Goal: Information Seeking & Learning: Understand process/instructions

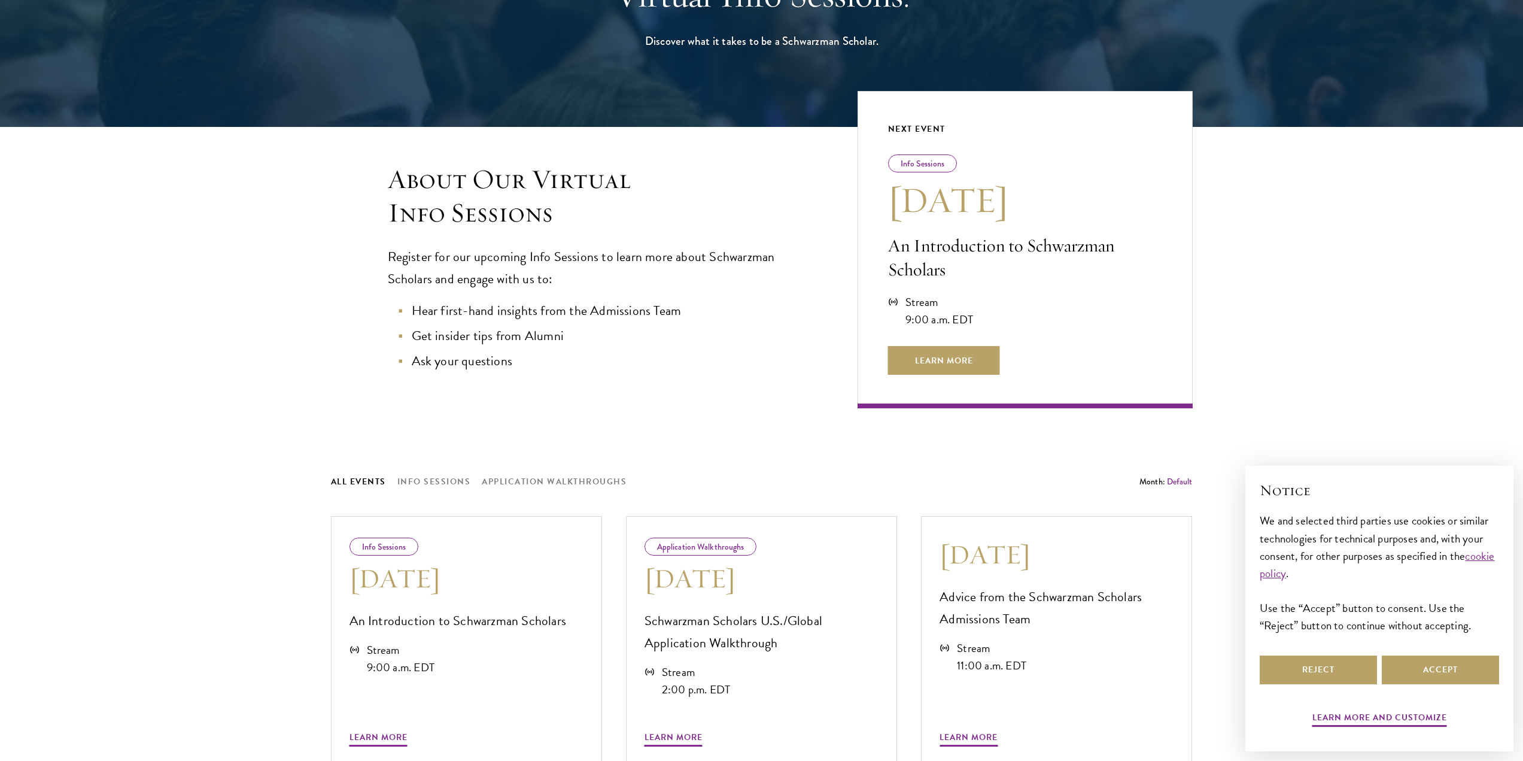
scroll to position [239, 0]
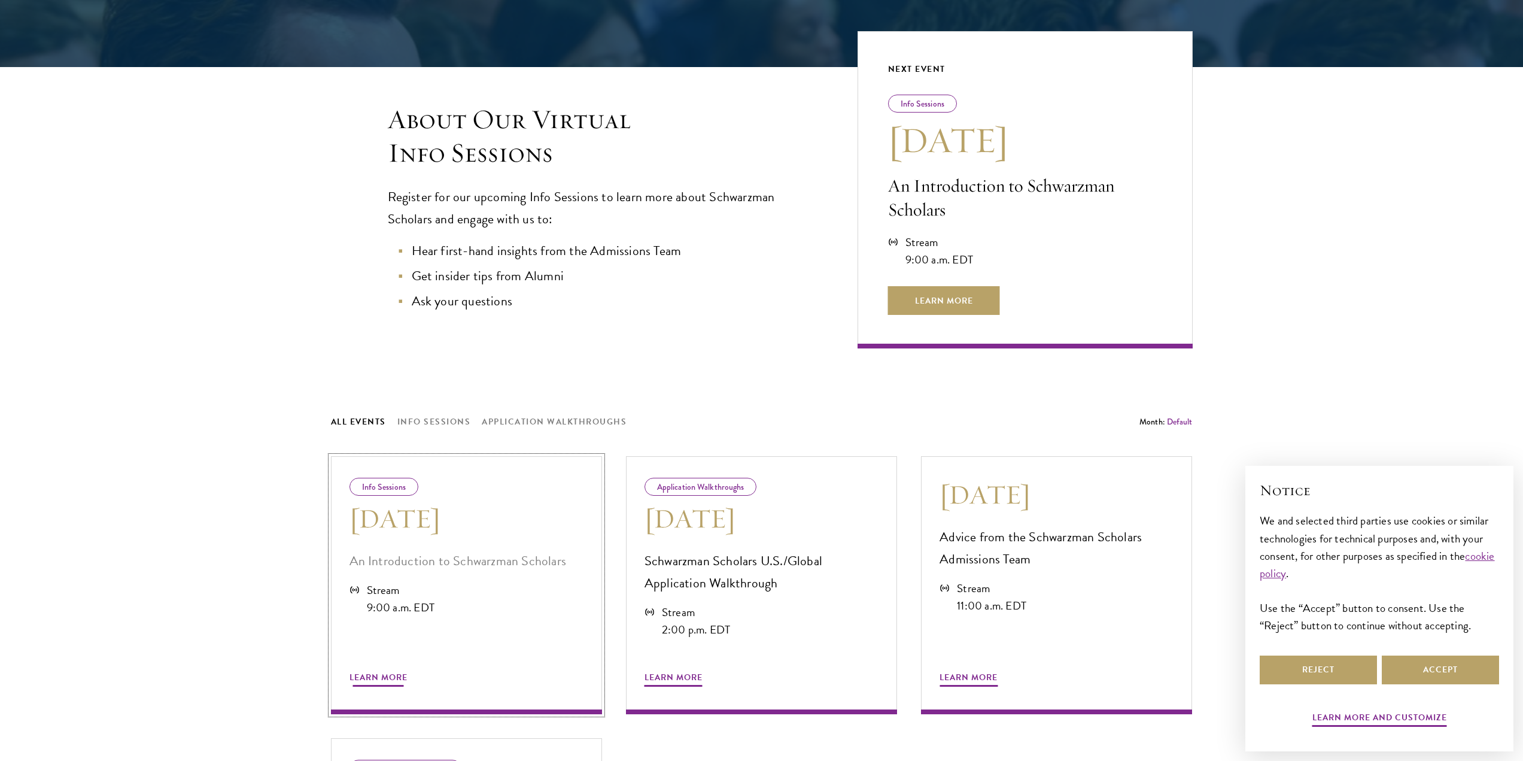
click at [379, 669] on div "Learn More" at bounding box center [467, 663] width 234 height 50
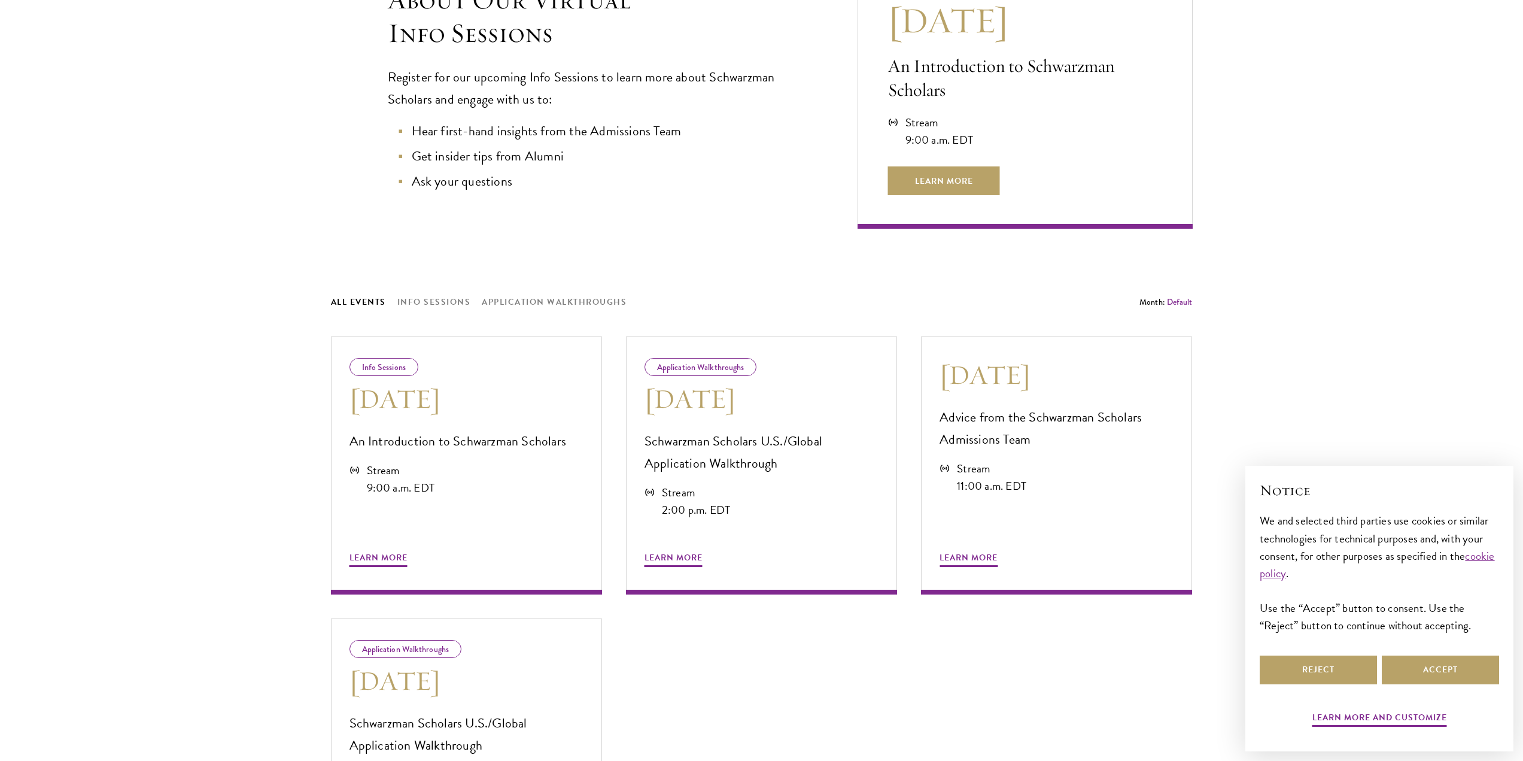
scroll to position [419, 0]
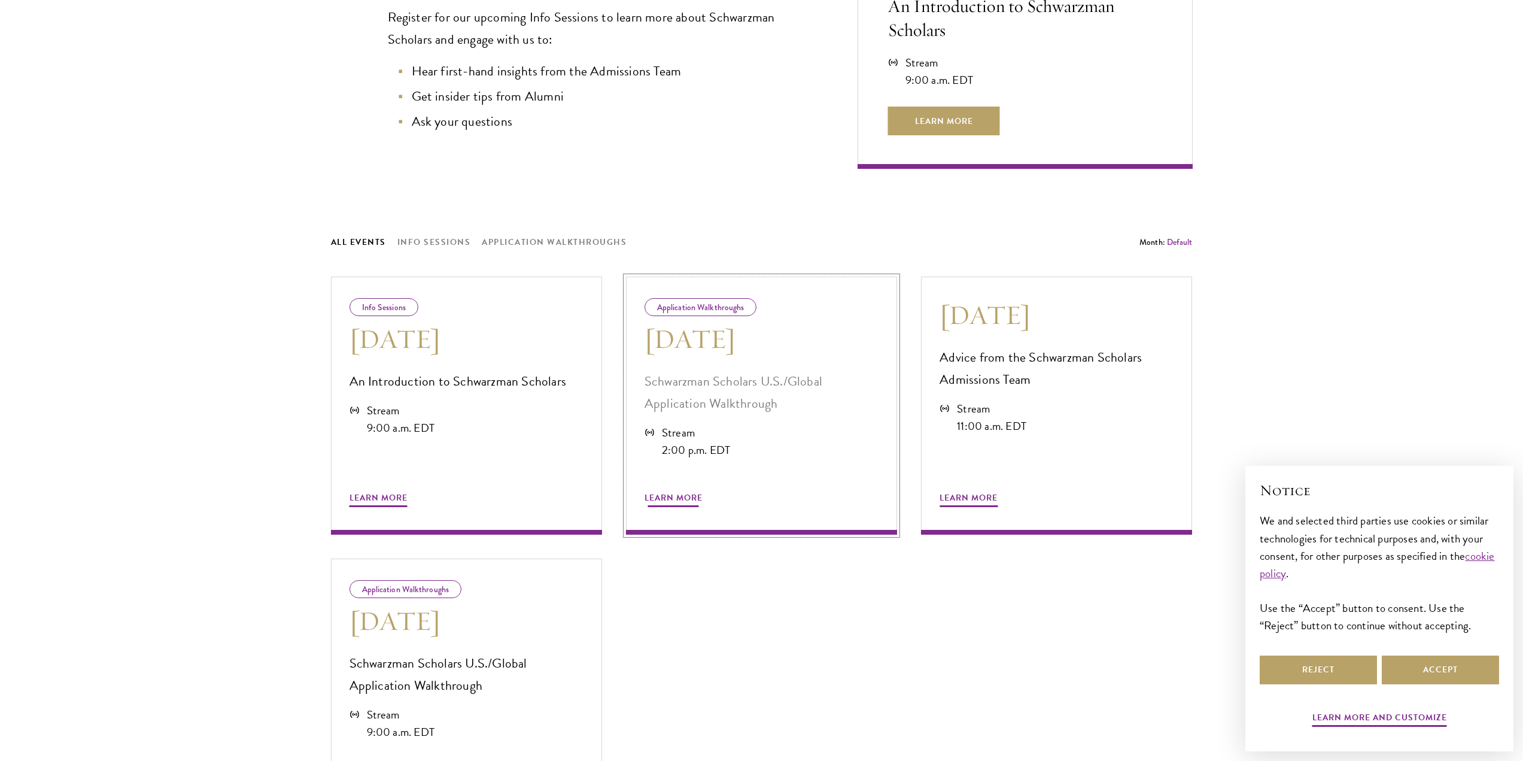
click at [702, 317] on div "Application Walkthroughs Aug 21 Schwarzman Scholars U.S./Global Application Wal…" at bounding box center [761, 406] width 271 height 258
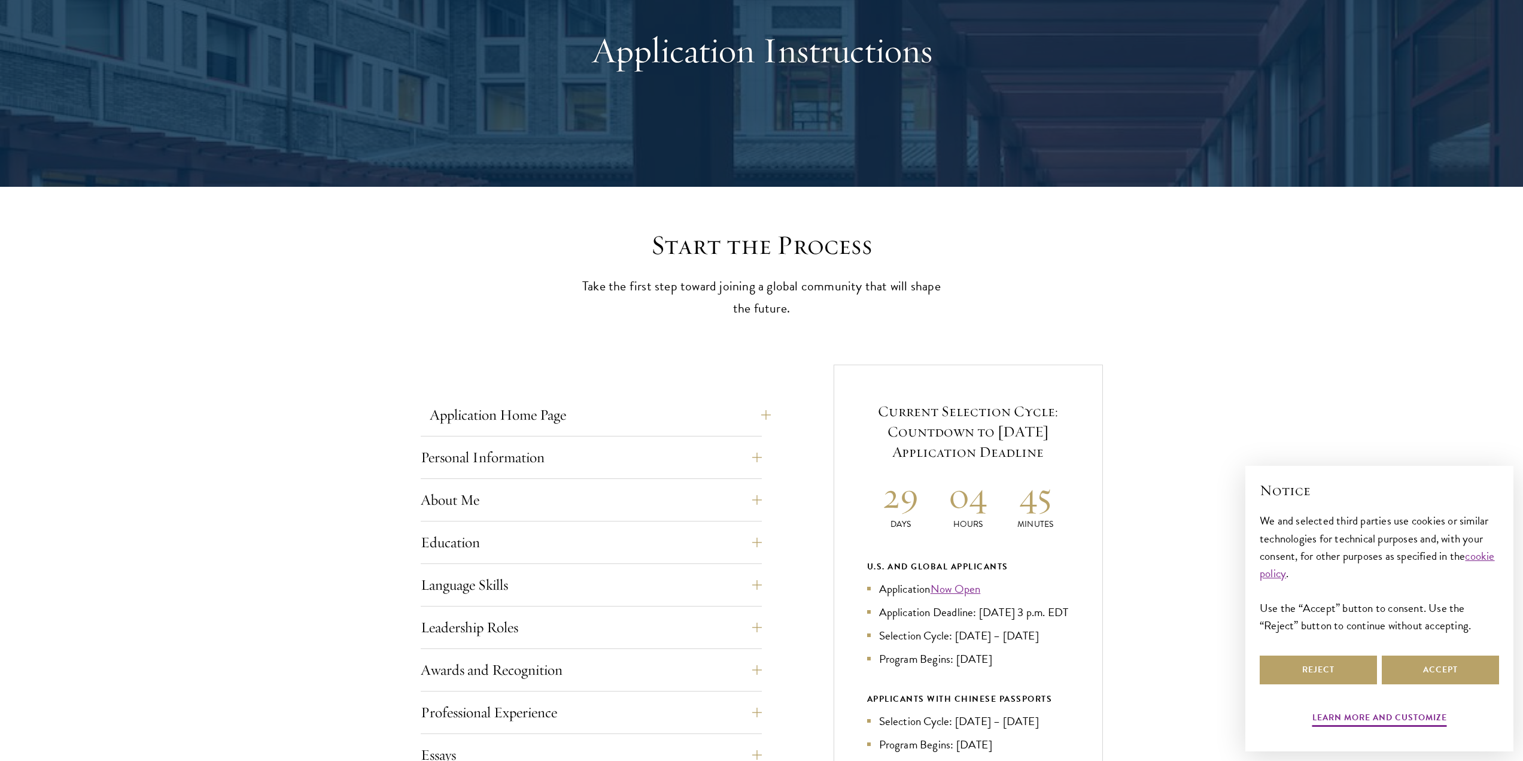
scroll to position [180, 0]
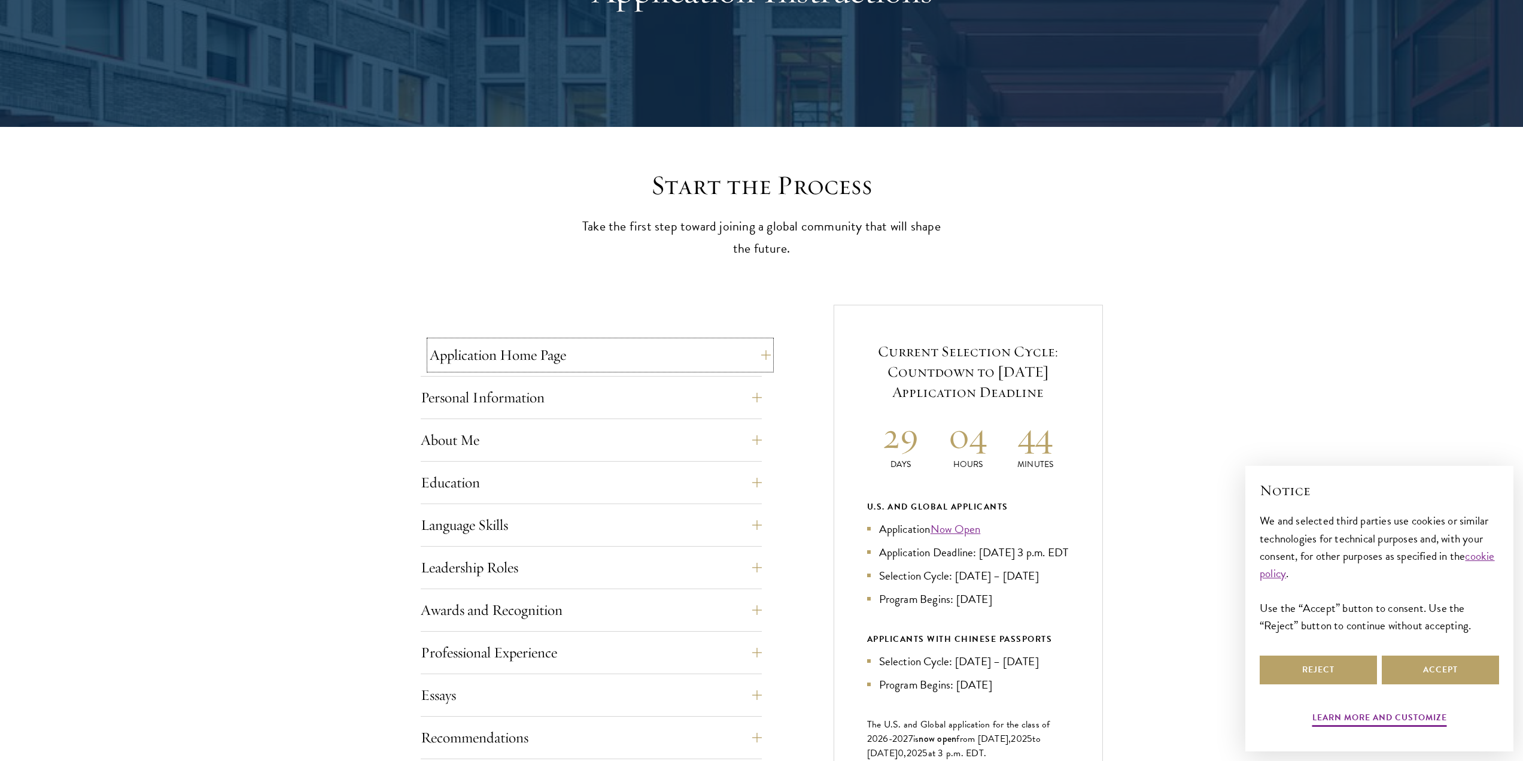
click at [672, 354] on button "Application Home Page" at bounding box center [600, 355] width 341 height 29
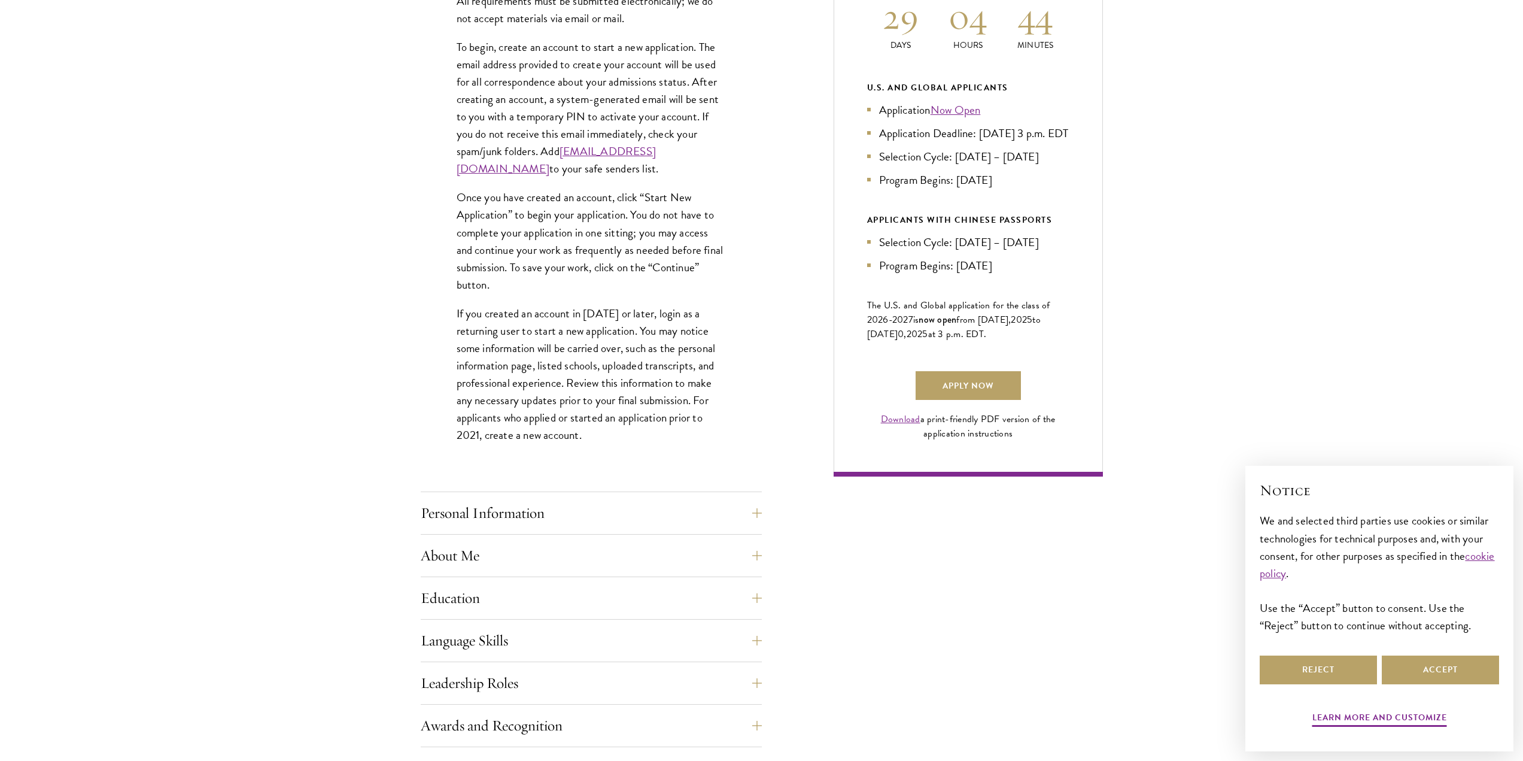
scroll to position [658, 0]
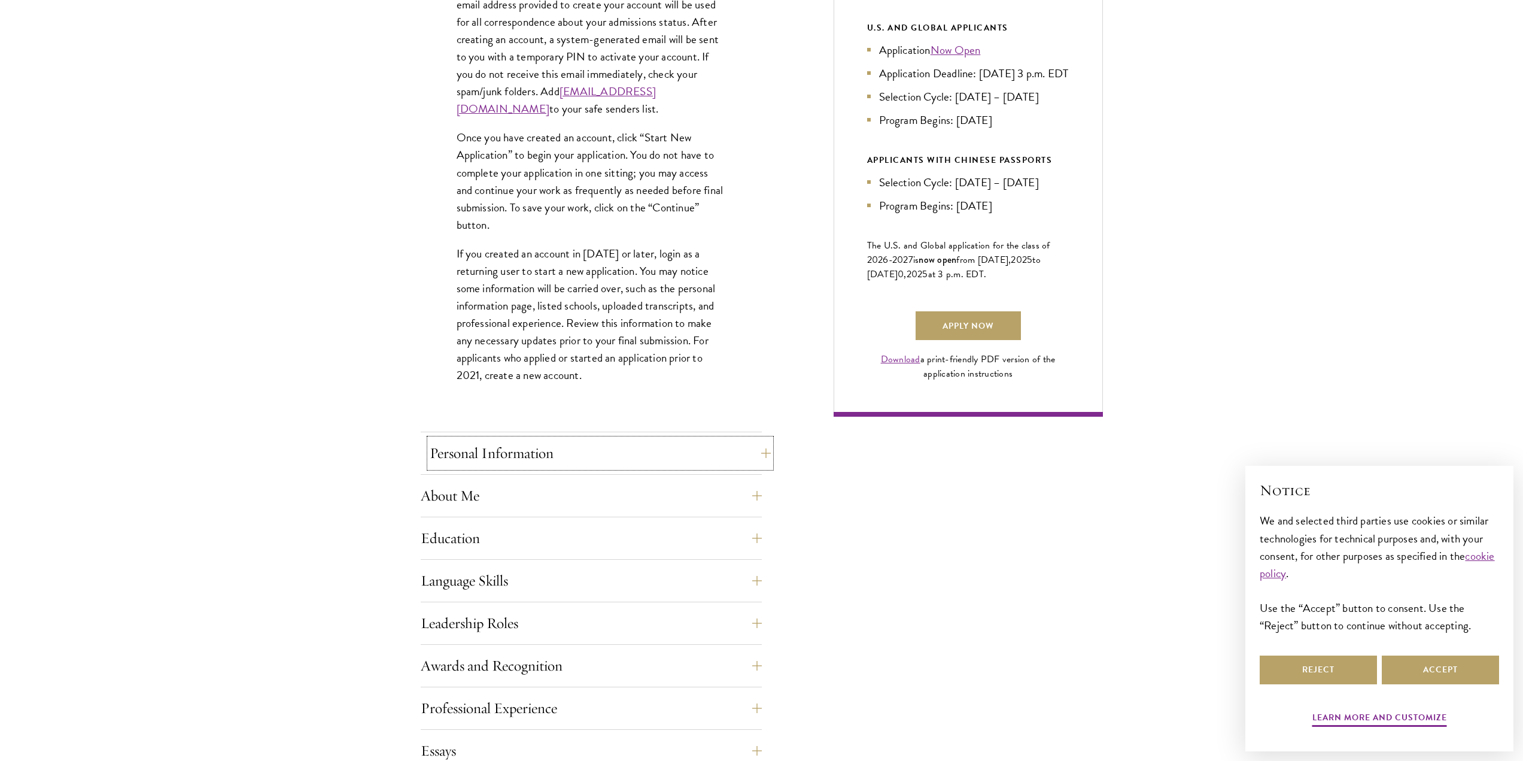
click at [538, 454] on button "Personal Information" at bounding box center [600, 453] width 341 height 29
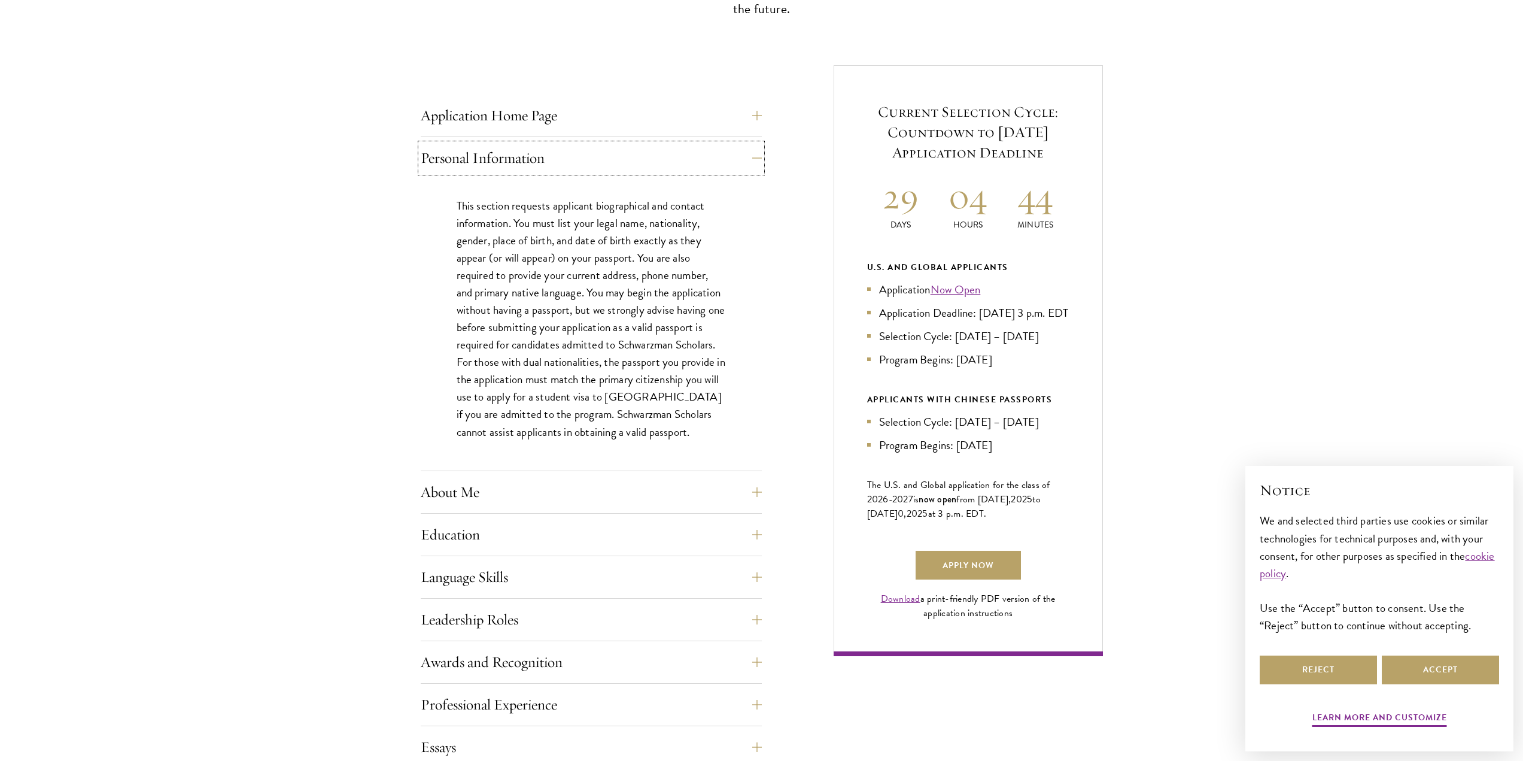
scroll to position [599, 0]
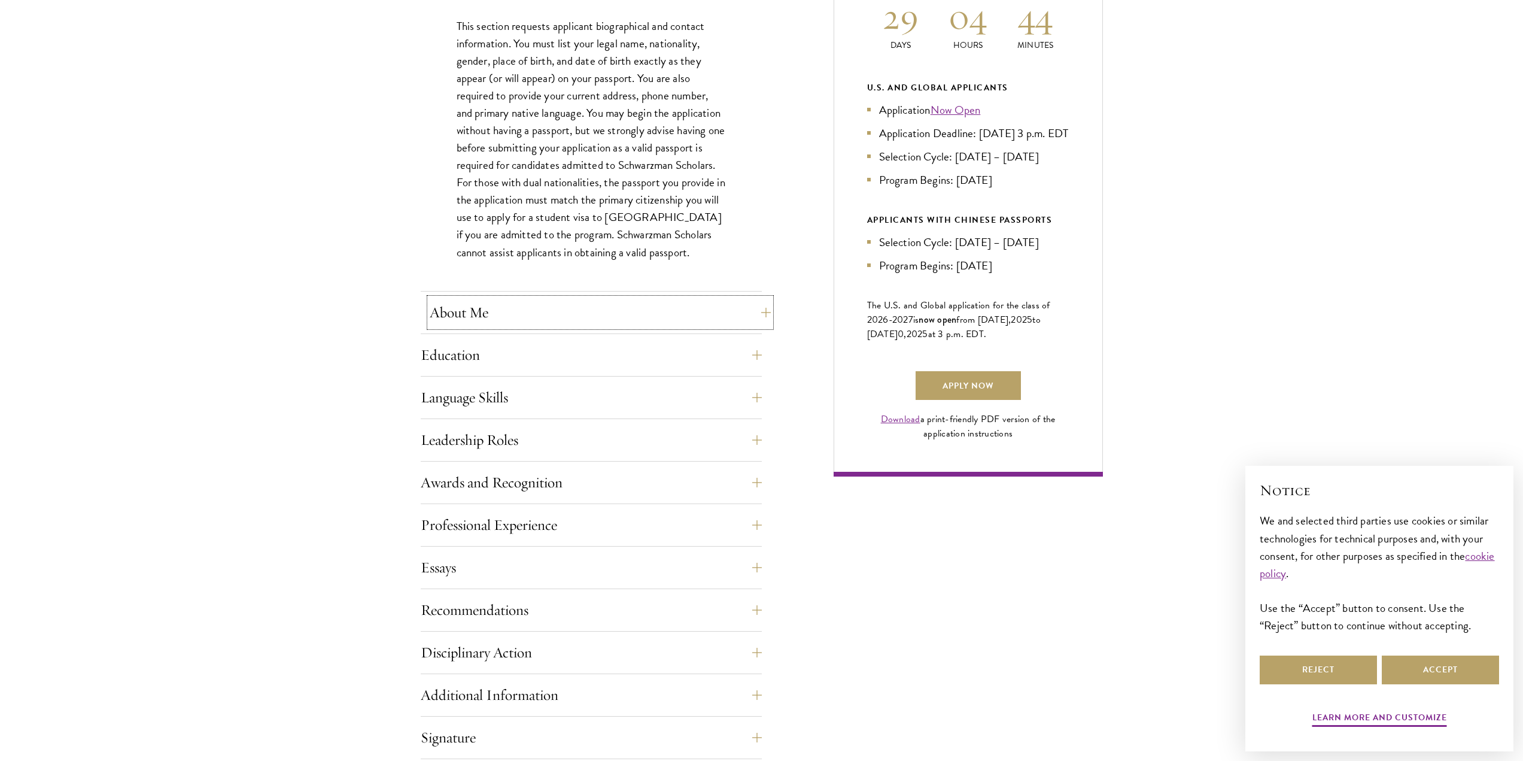
click at [514, 321] on button "About Me" at bounding box center [600, 312] width 341 height 29
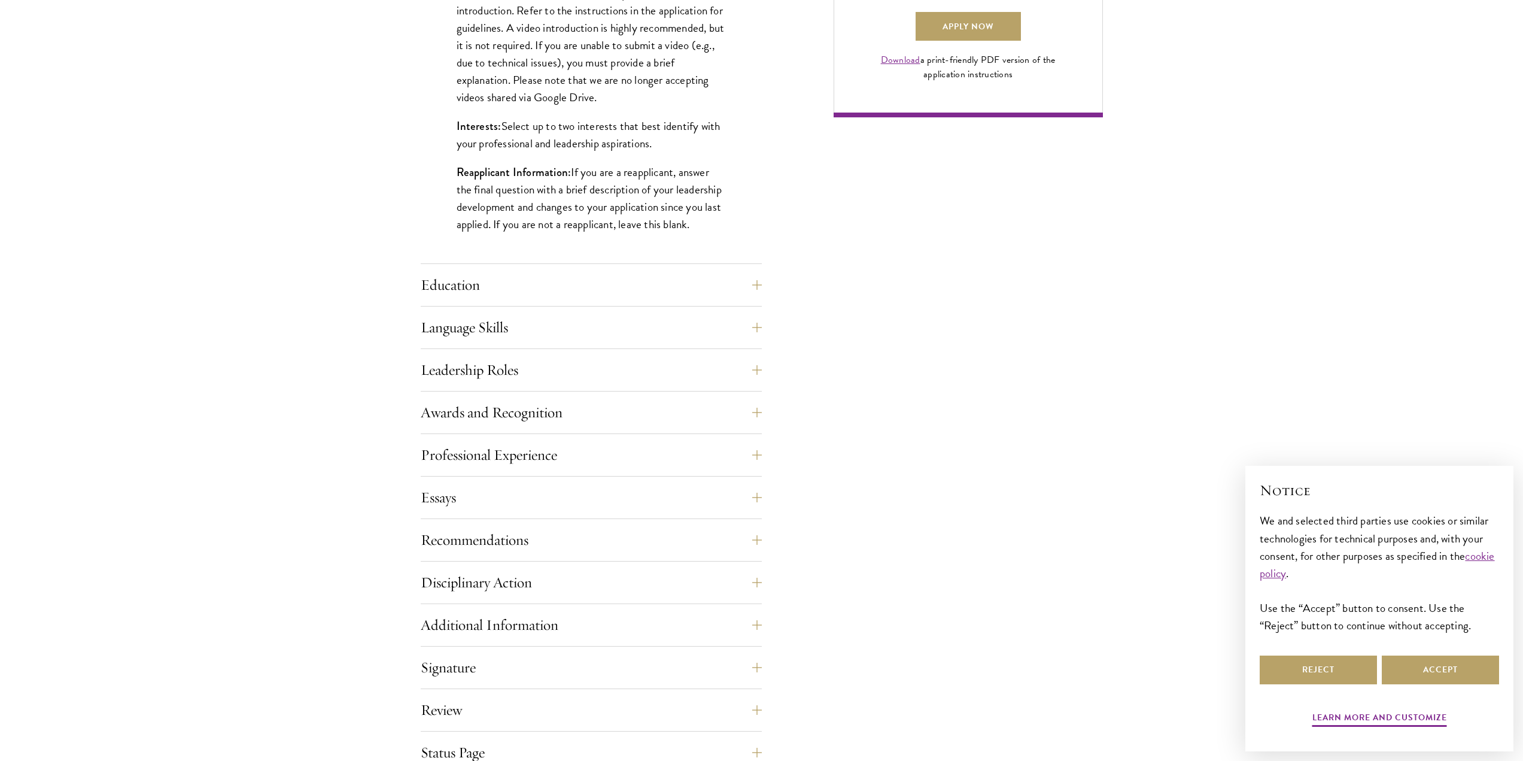
scroll to position [1017, 0]
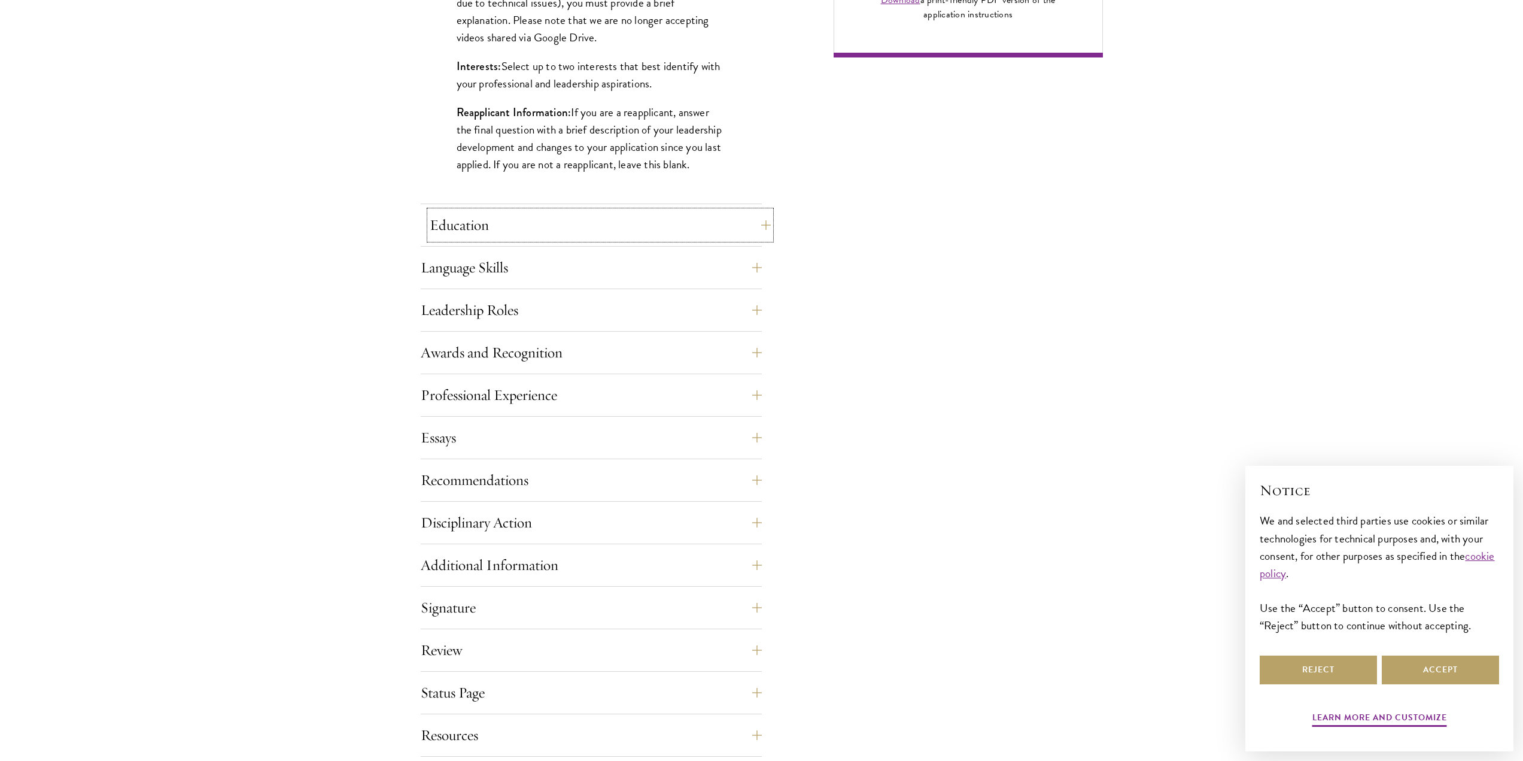
click at [490, 230] on button "Education" at bounding box center [600, 225] width 341 height 29
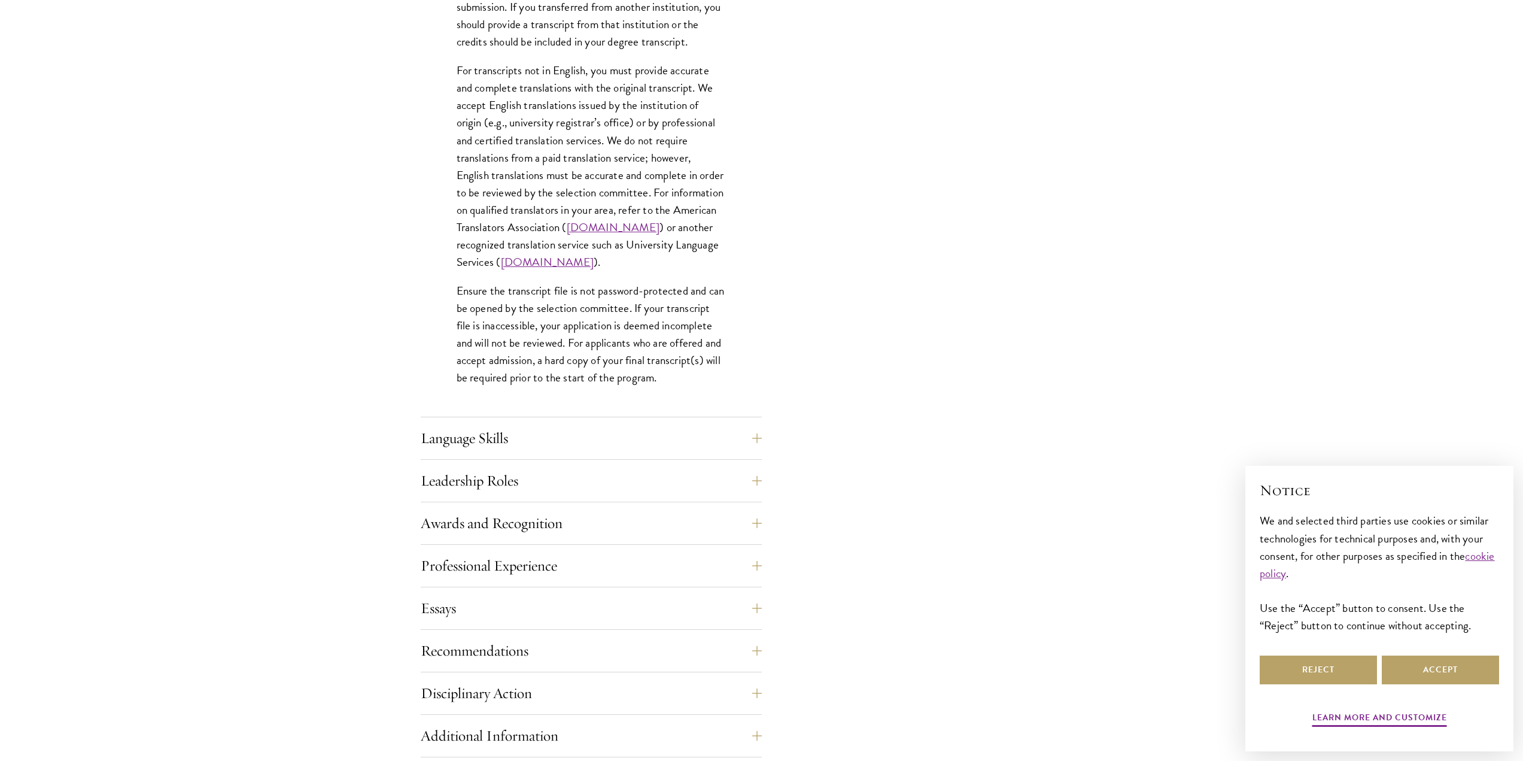
scroll to position [1796, 0]
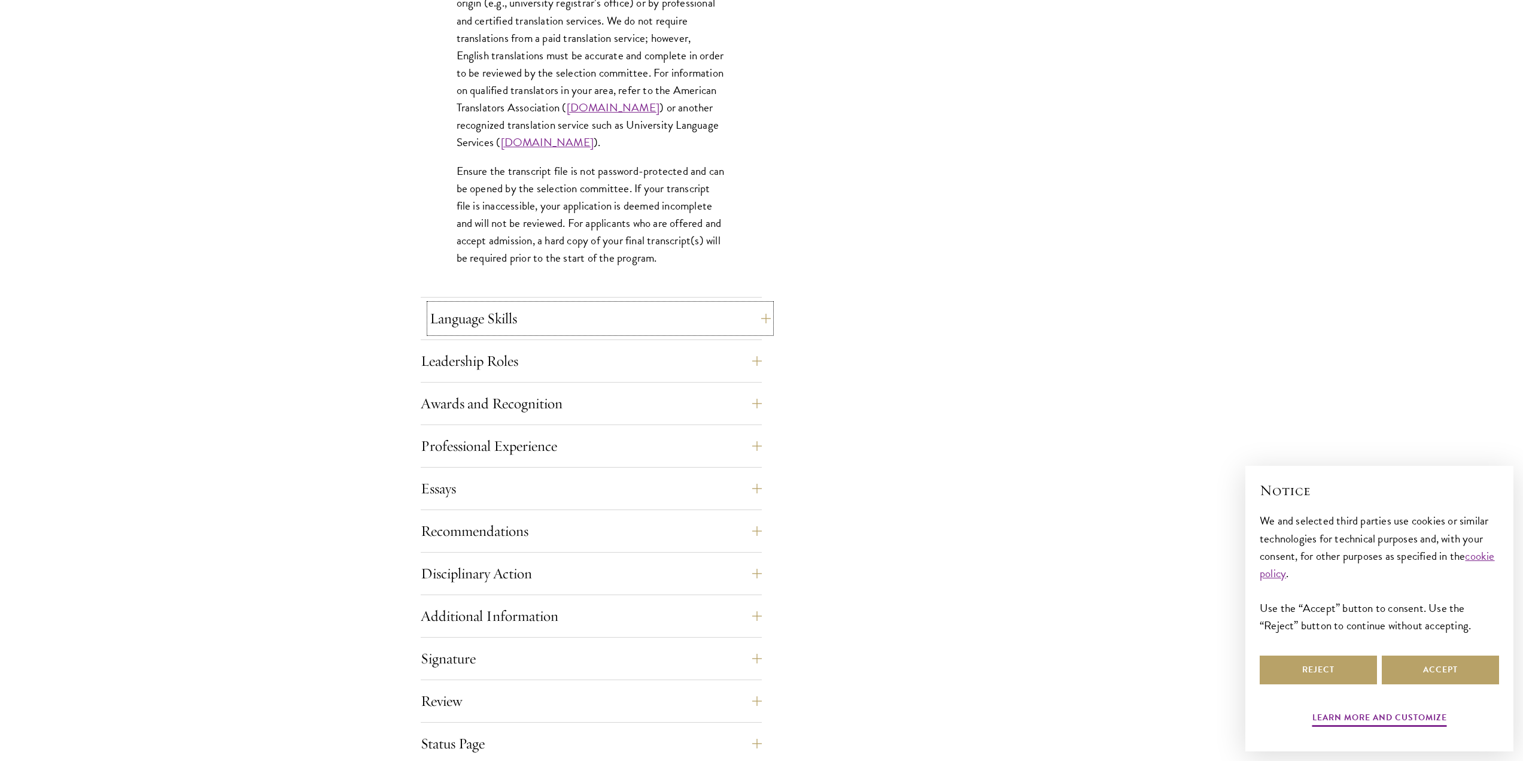
click at [509, 314] on button "Language Skills" at bounding box center [600, 318] width 341 height 29
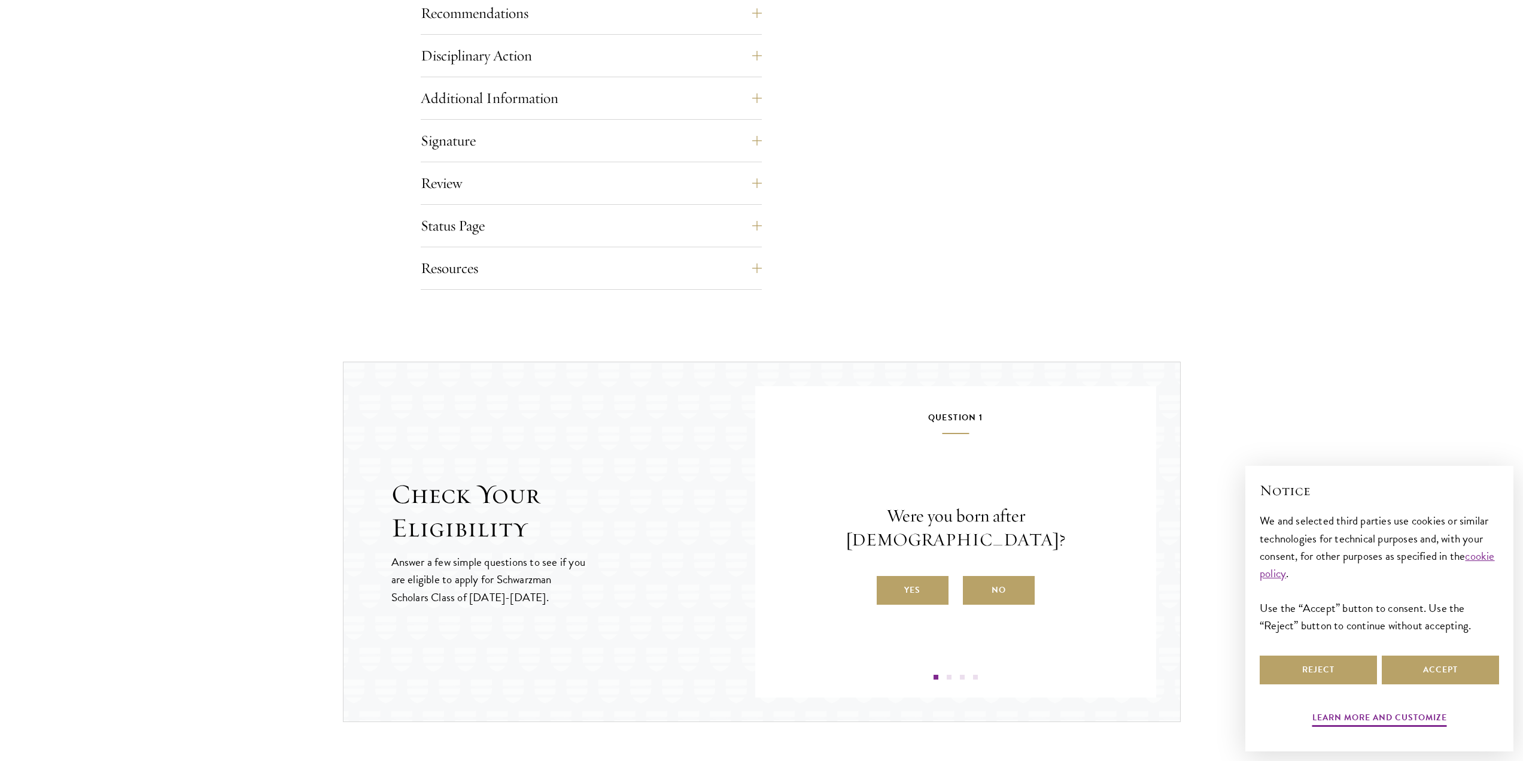
scroll to position [1556, 0]
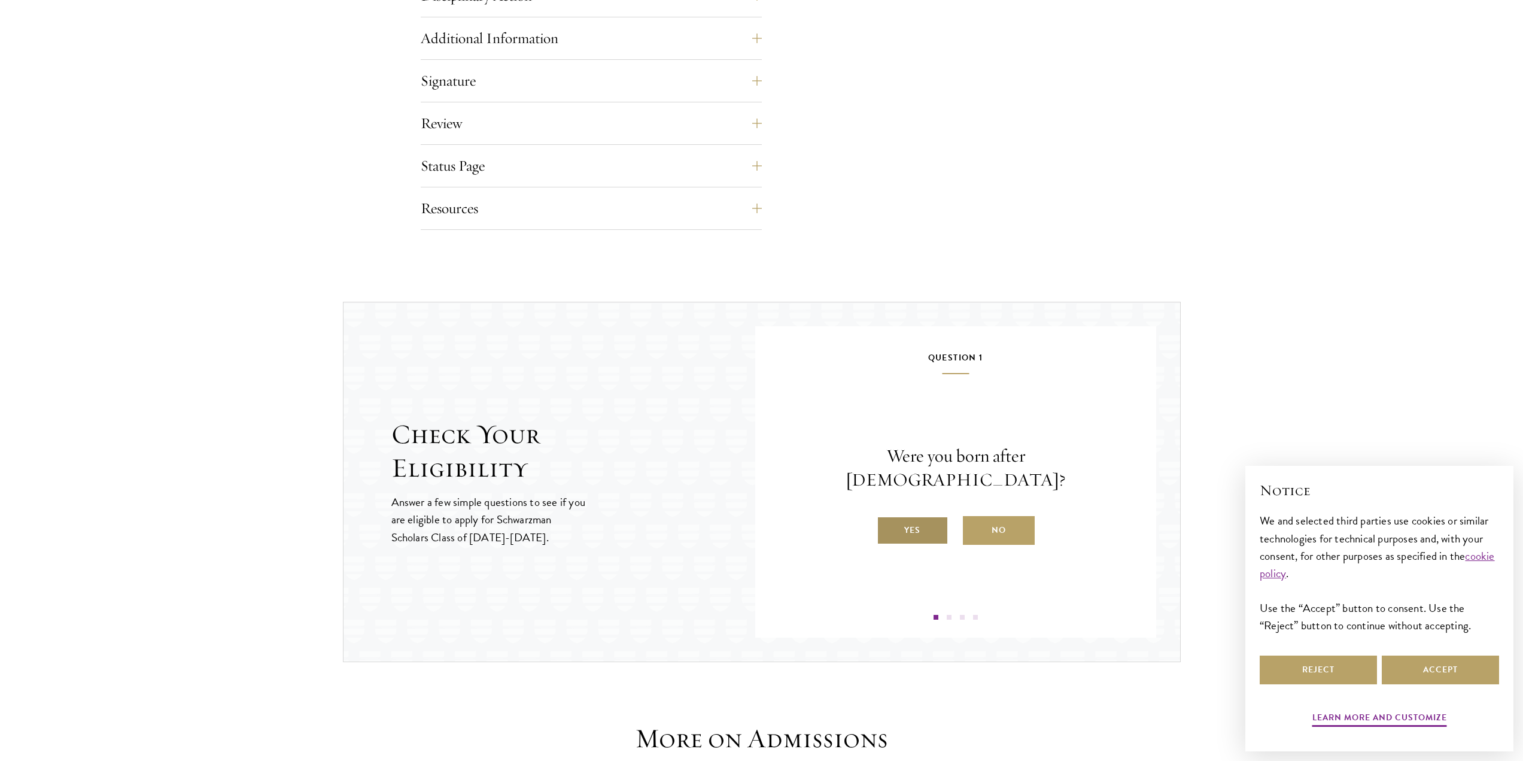
click at [926, 516] on label "Yes" at bounding box center [913, 530] width 72 height 29
click at [888, 517] on input "Yes" at bounding box center [882, 522] width 11 height 11
click at [912, 538] on label "Yes" at bounding box center [913, 530] width 72 height 29
click at [888, 528] on input "Yes" at bounding box center [882, 522] width 11 height 11
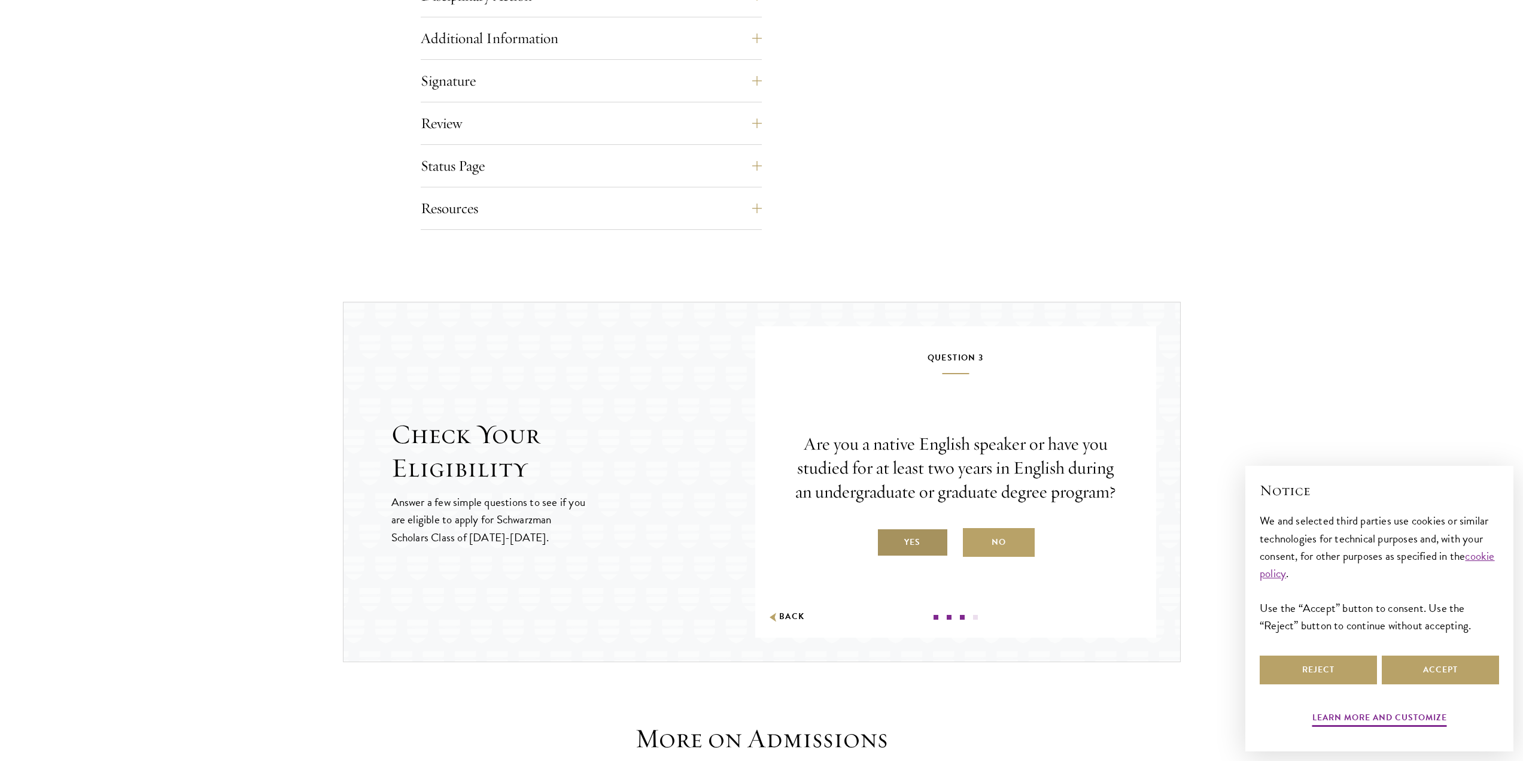
click at [905, 539] on label "Yes" at bounding box center [913, 542] width 72 height 29
click at [888, 539] on input "Yes" at bounding box center [882, 534] width 11 height 11
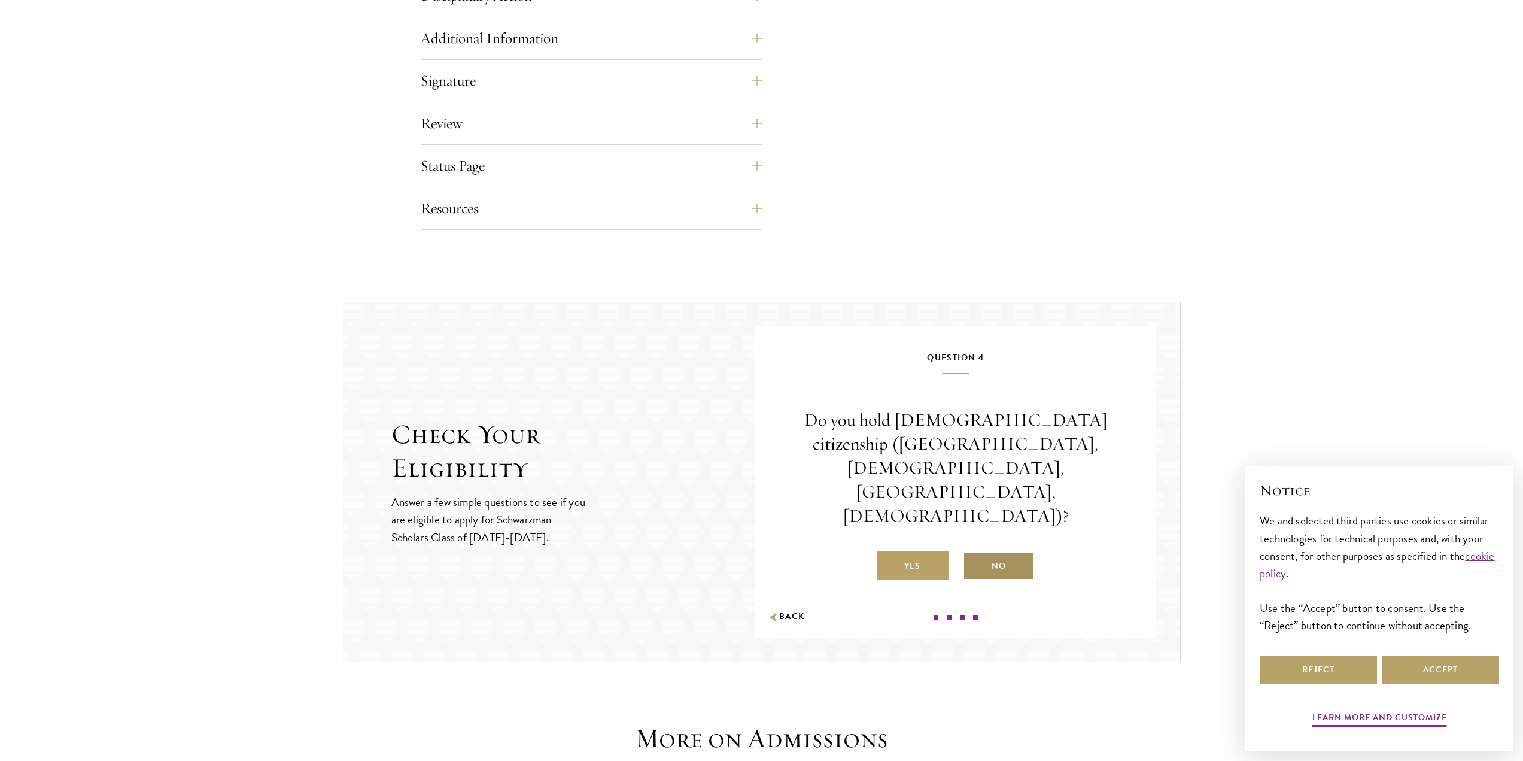
click at [967, 551] on label "No" at bounding box center [999, 565] width 72 height 29
click at [967, 553] on input "No" at bounding box center [968, 558] width 11 height 11
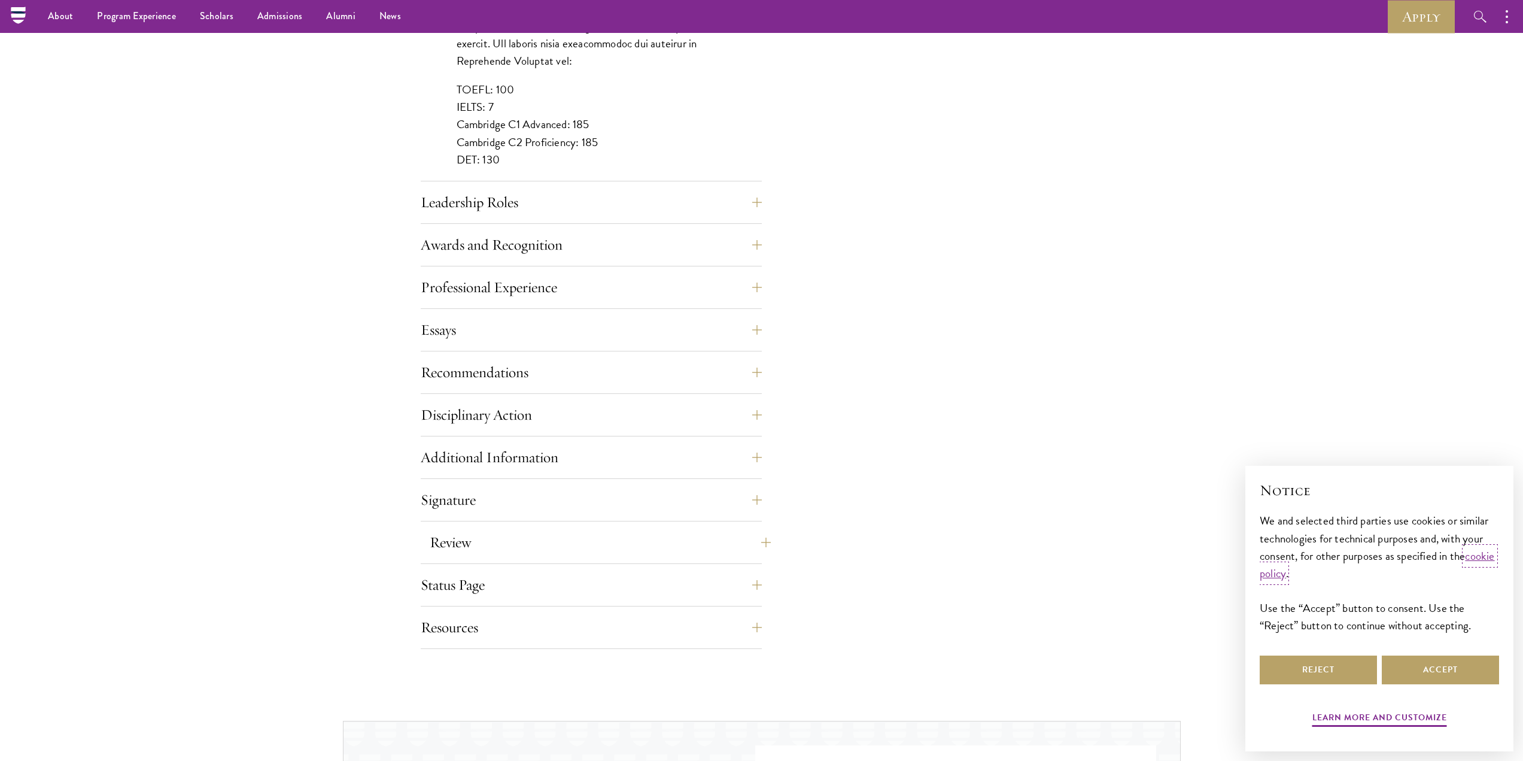
scroll to position [1077, 0]
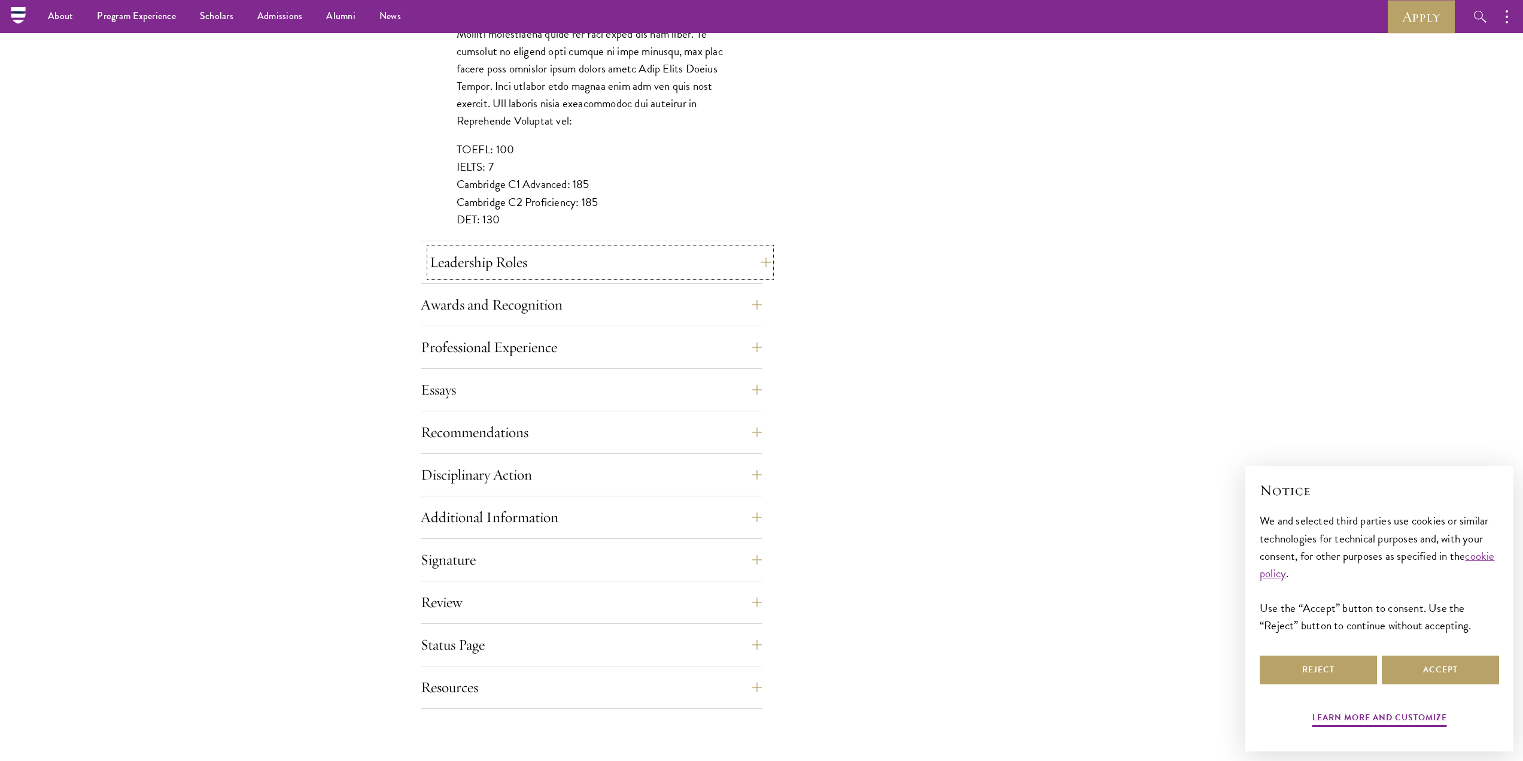
click at [576, 270] on button "Leadership Roles" at bounding box center [600, 262] width 341 height 29
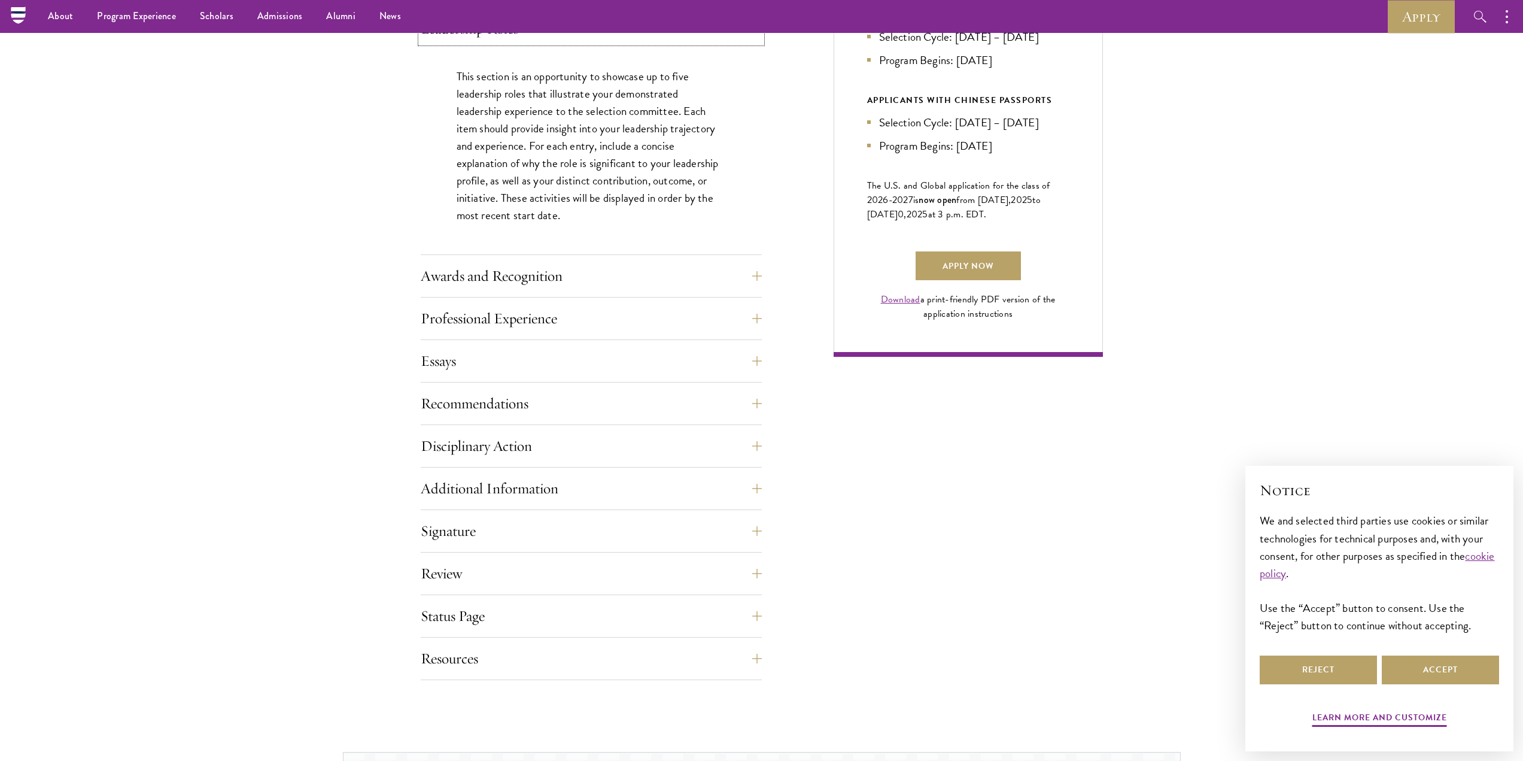
scroll to position [539, 0]
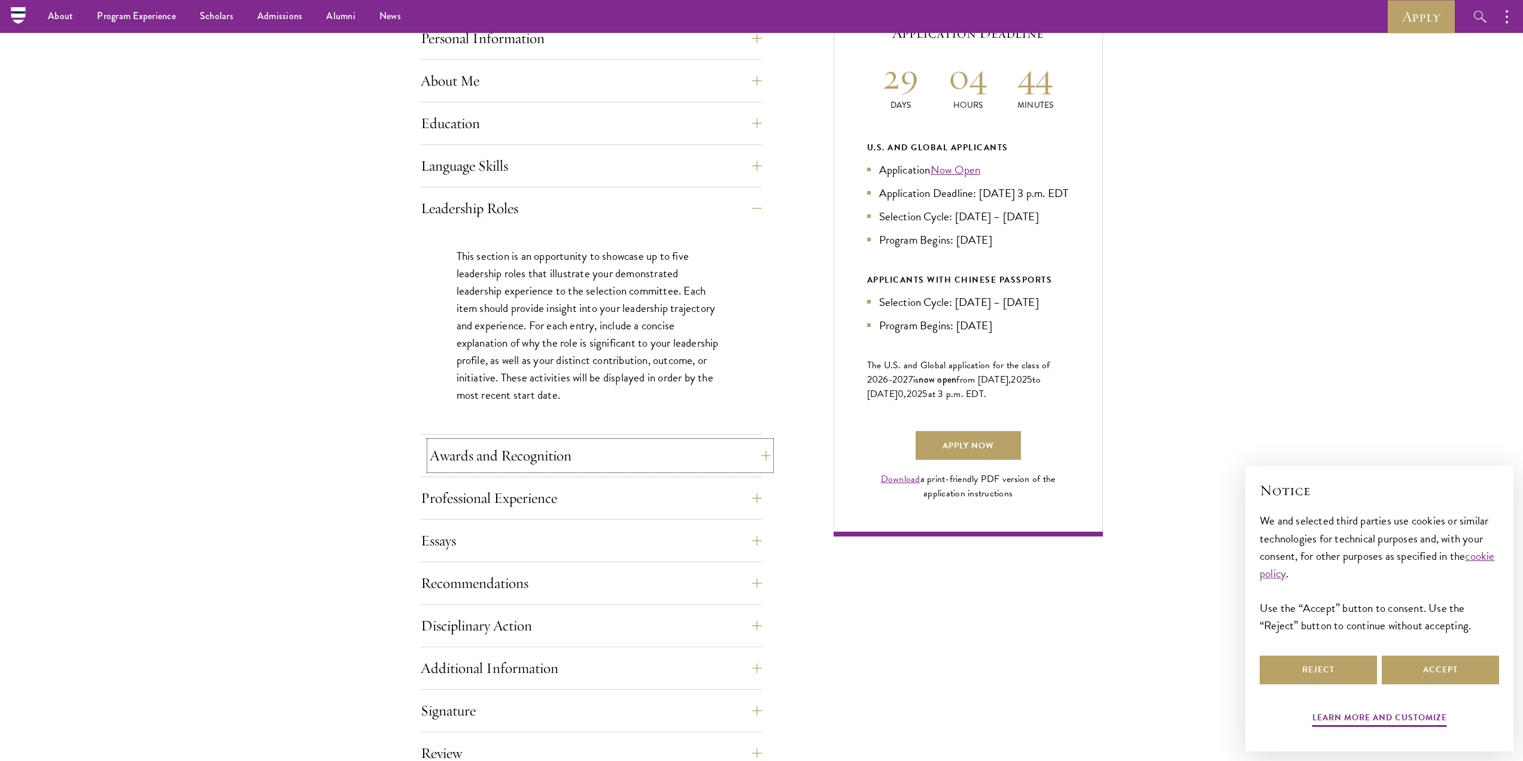
click at [552, 446] on button "Awards and Recognition" at bounding box center [600, 455] width 341 height 29
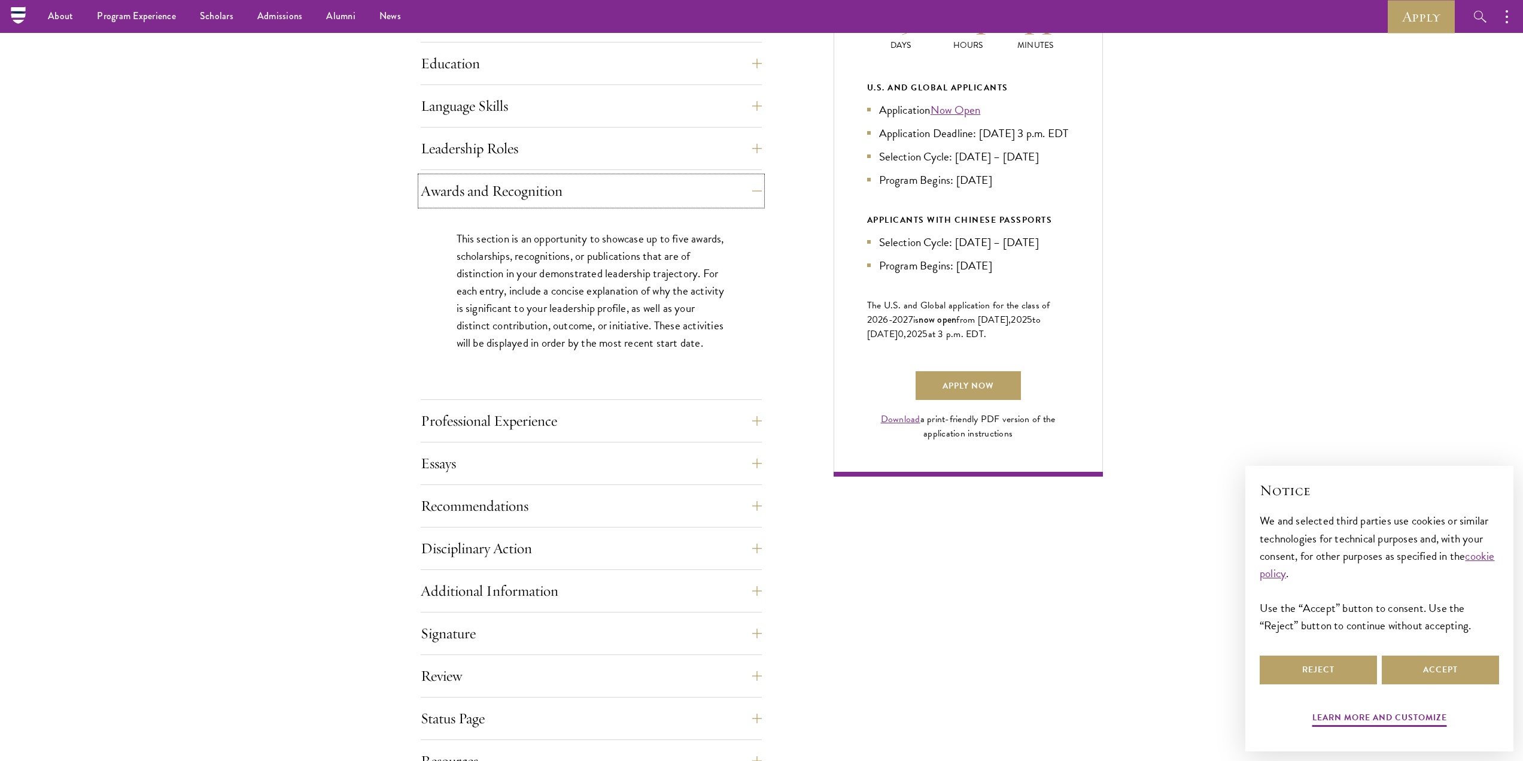
scroll to position [658, 0]
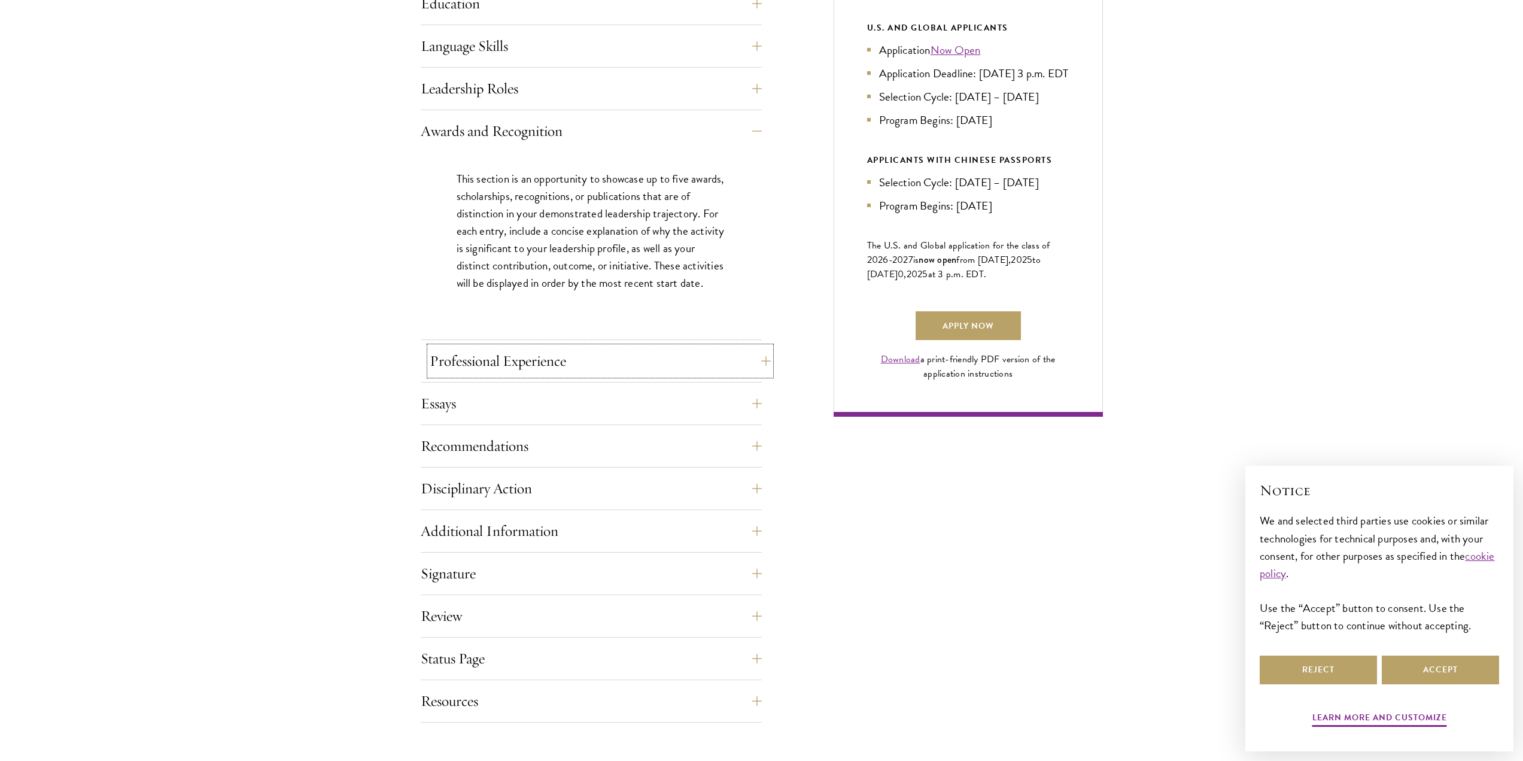
click at [560, 358] on button "Professional Experience" at bounding box center [600, 361] width 341 height 29
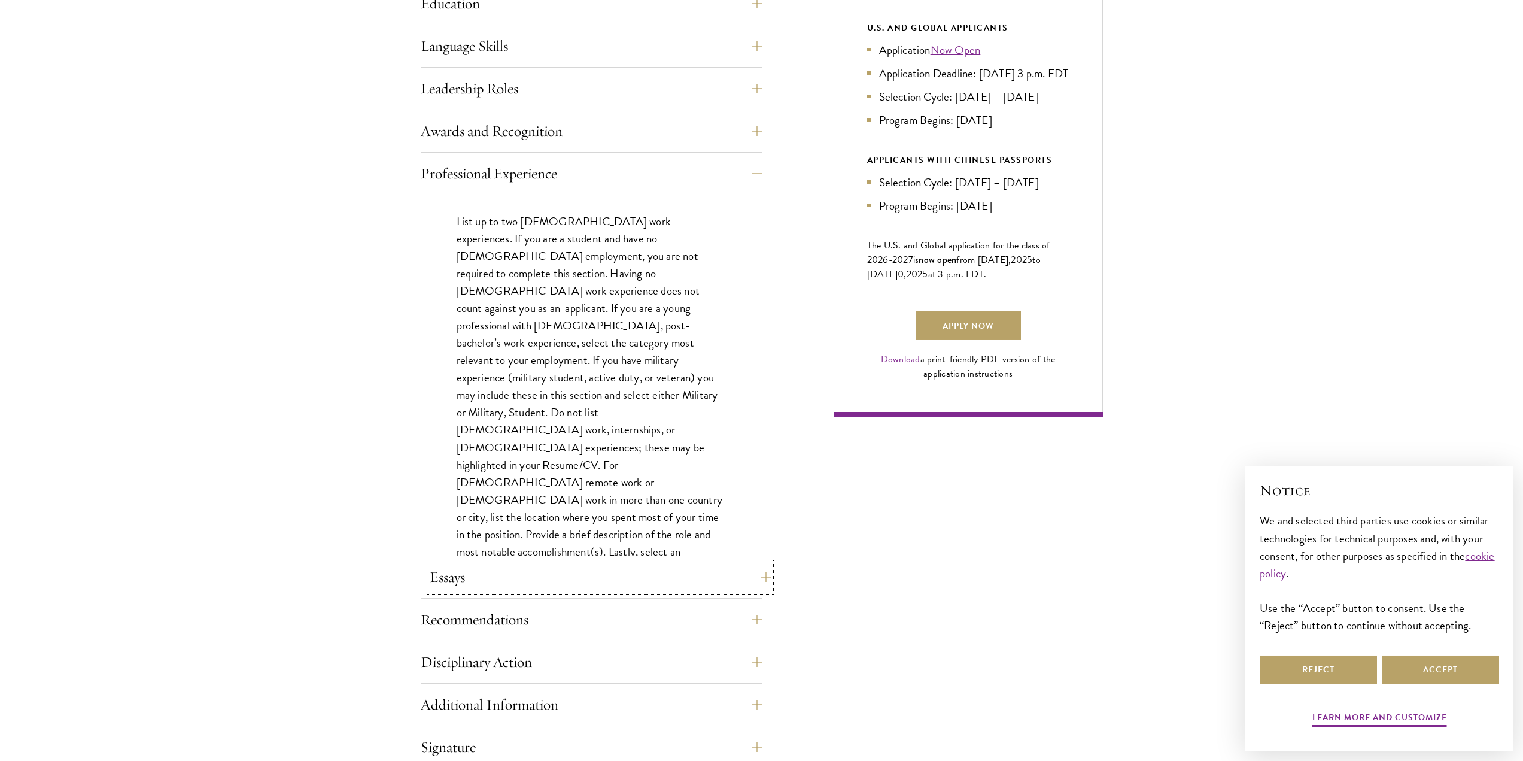
click at [551, 588] on button "Essays" at bounding box center [600, 577] width 341 height 29
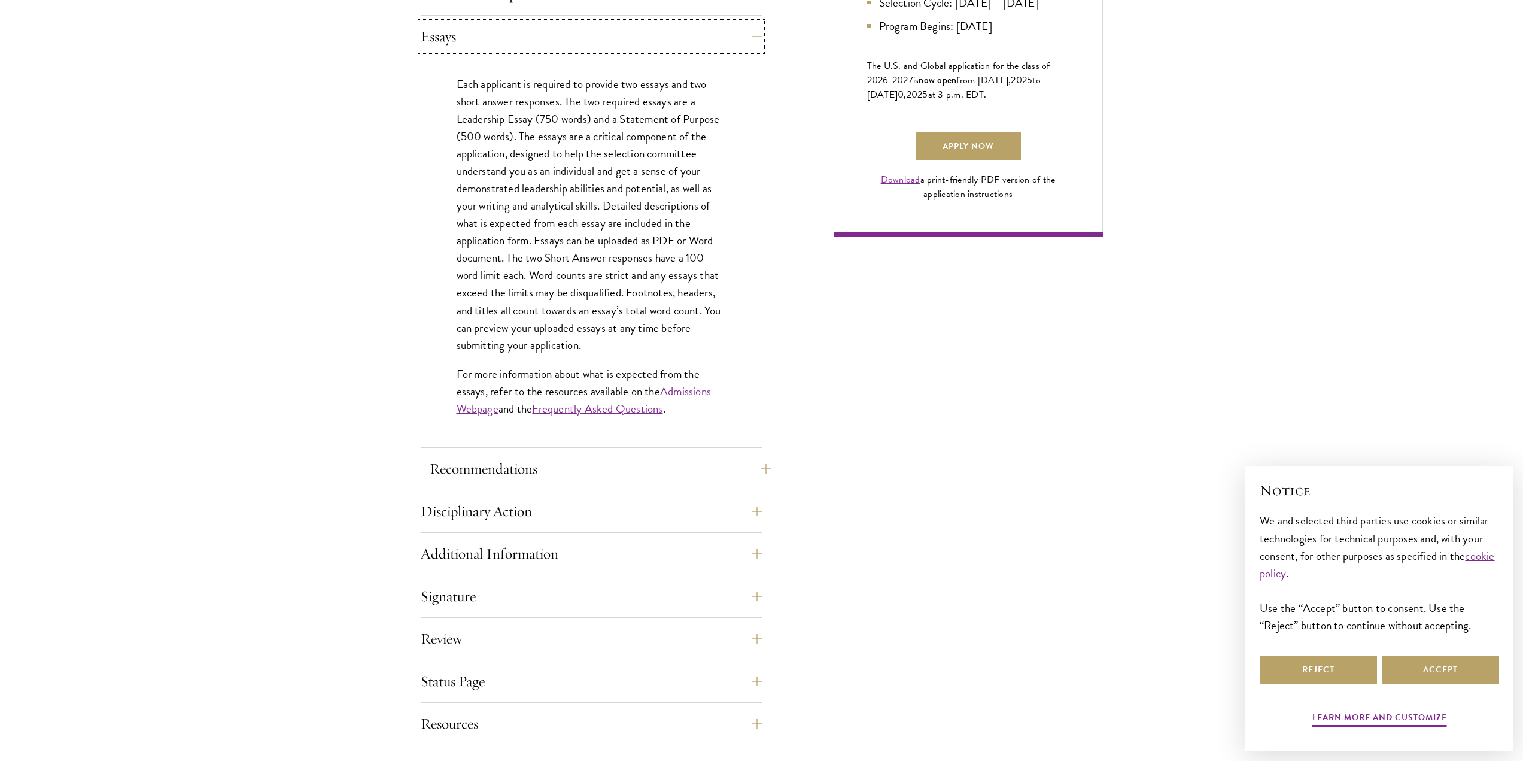
scroll to position [898, 0]
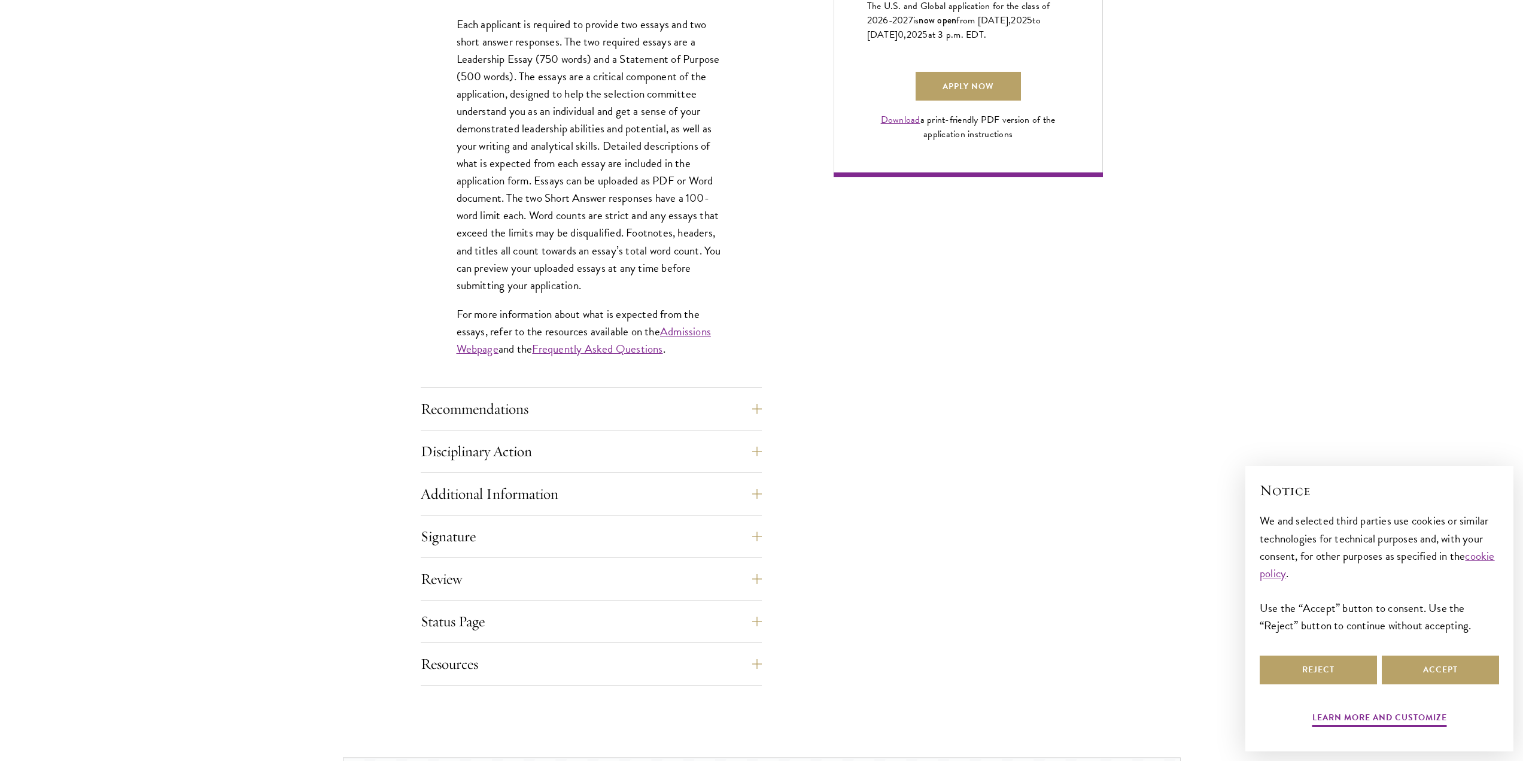
click at [540, 424] on div "Recommendations Register three recommenders by providing their names, professio…" at bounding box center [591, 412] width 341 height 36
click at [541, 418] on button "Recommendations" at bounding box center [600, 408] width 341 height 29
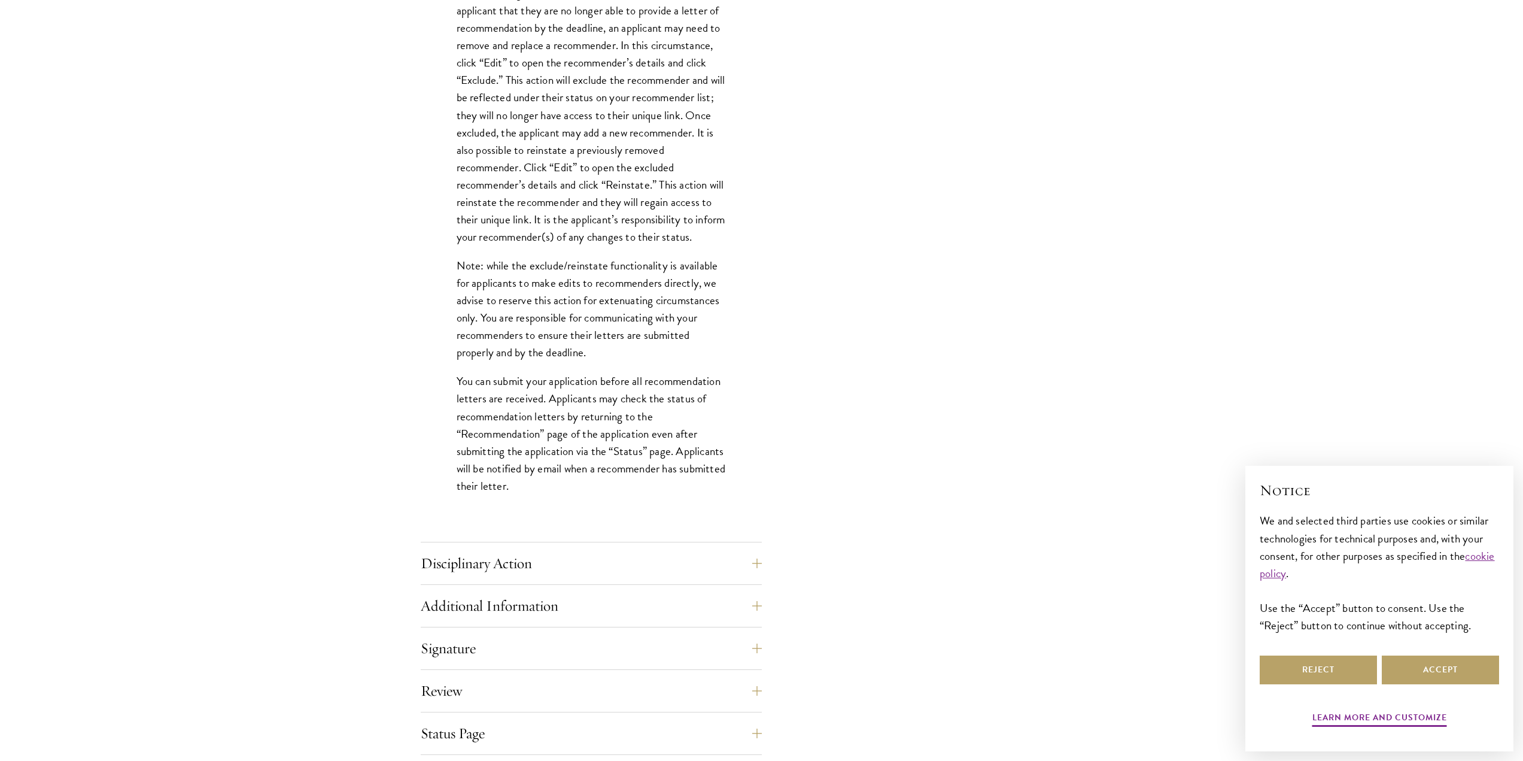
scroll to position [1496, 0]
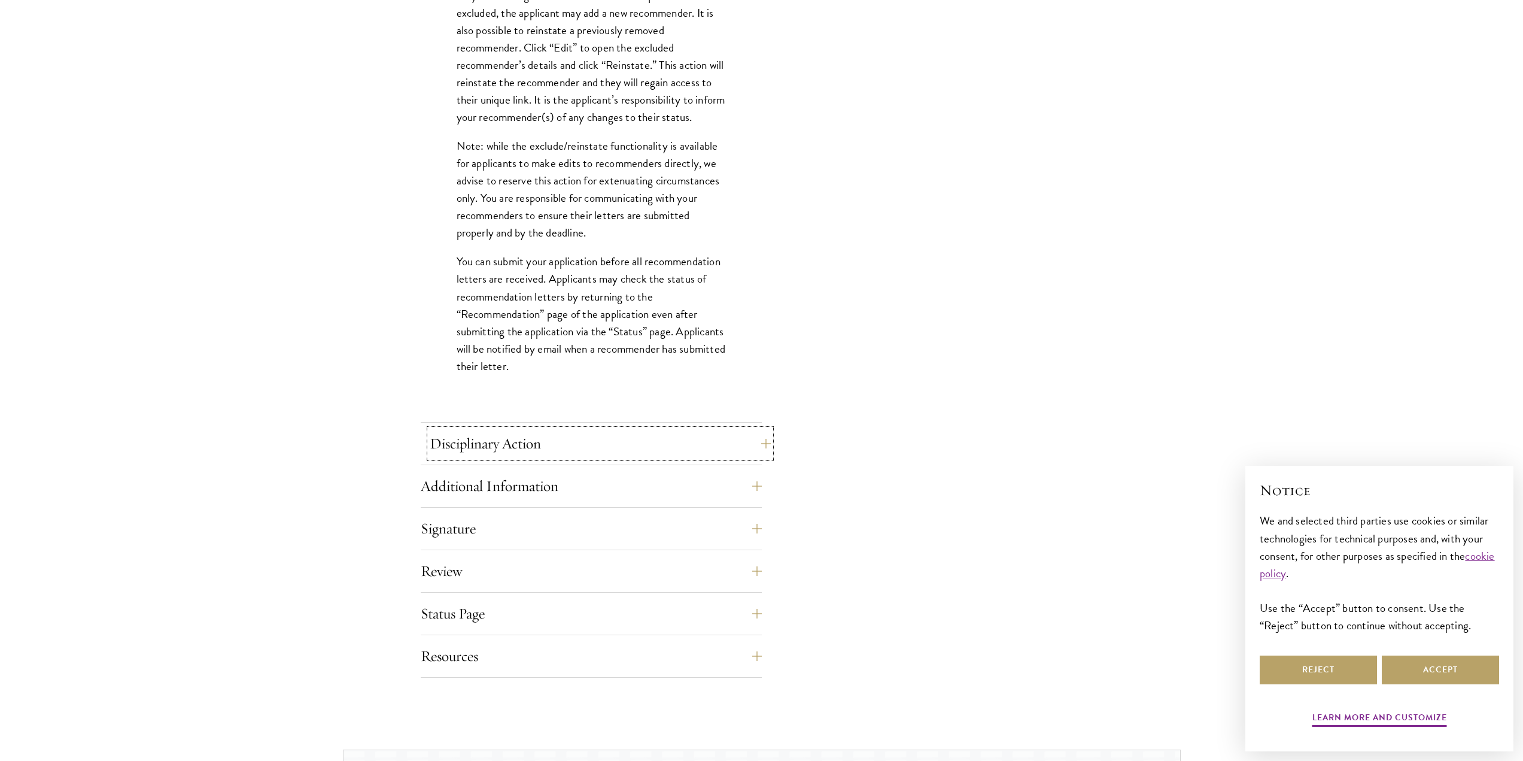
click at [560, 436] on button "Disciplinary Action" at bounding box center [600, 443] width 341 height 29
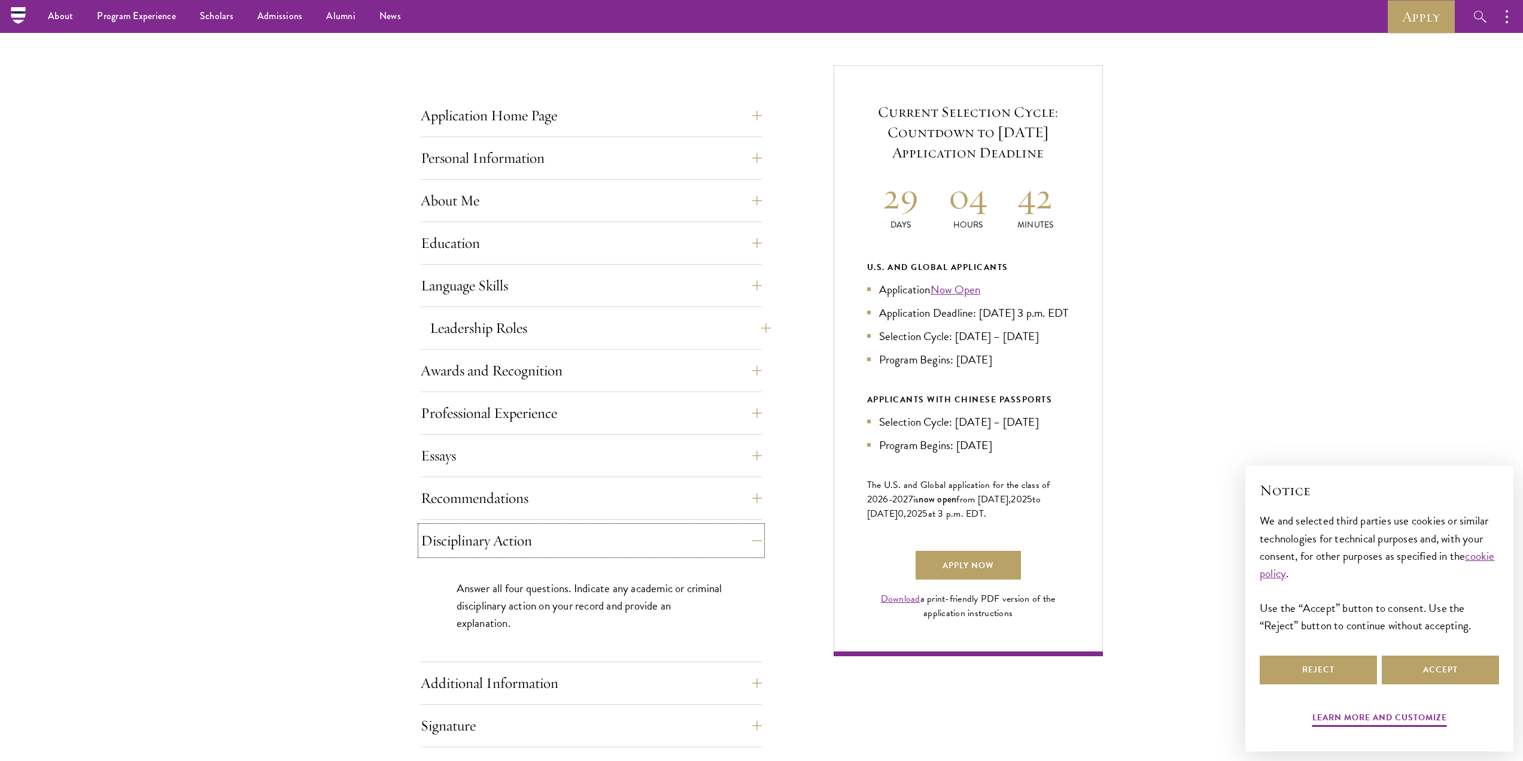
scroll to position [658, 0]
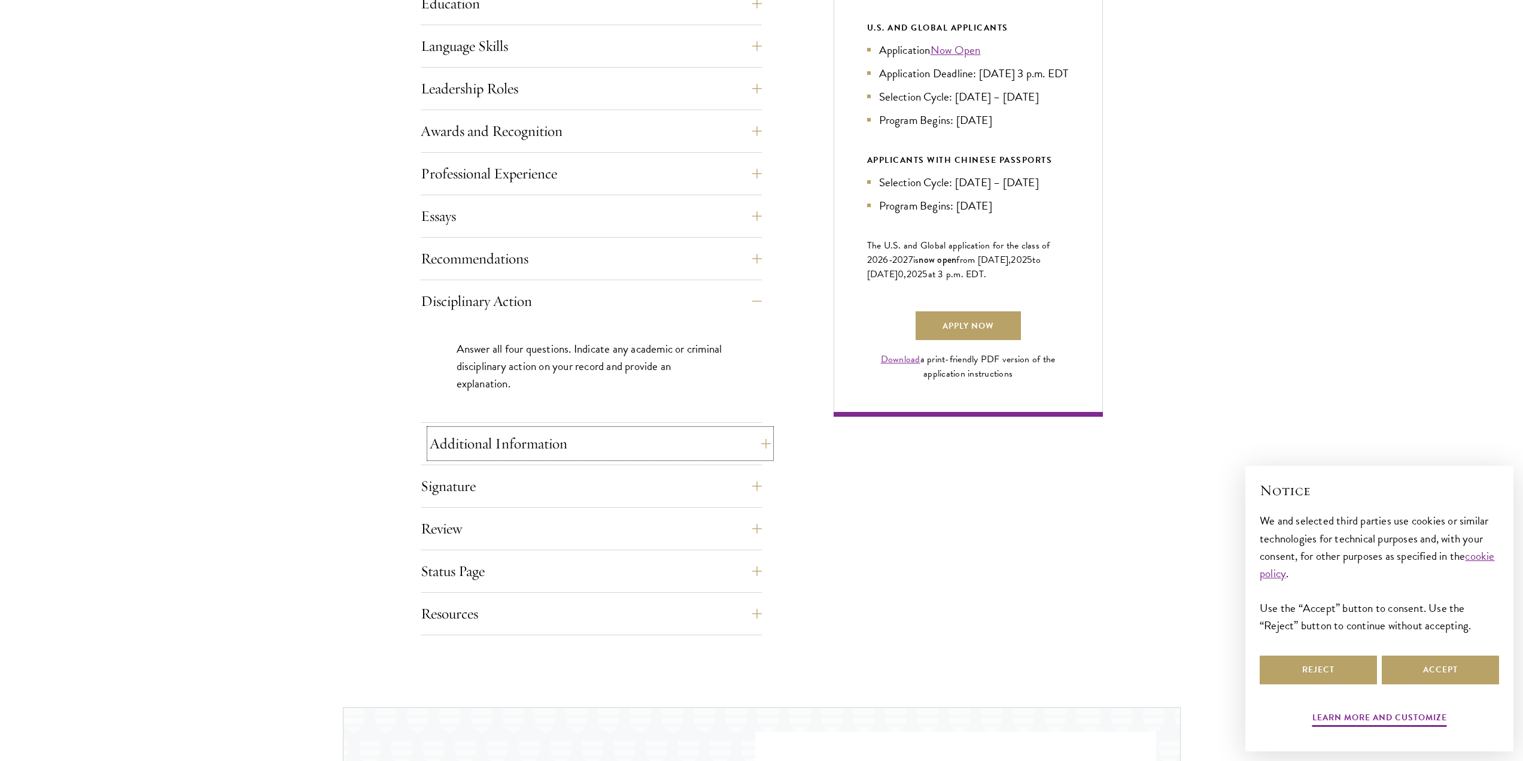
click at [532, 433] on button "Additional Information" at bounding box center [600, 443] width 341 height 29
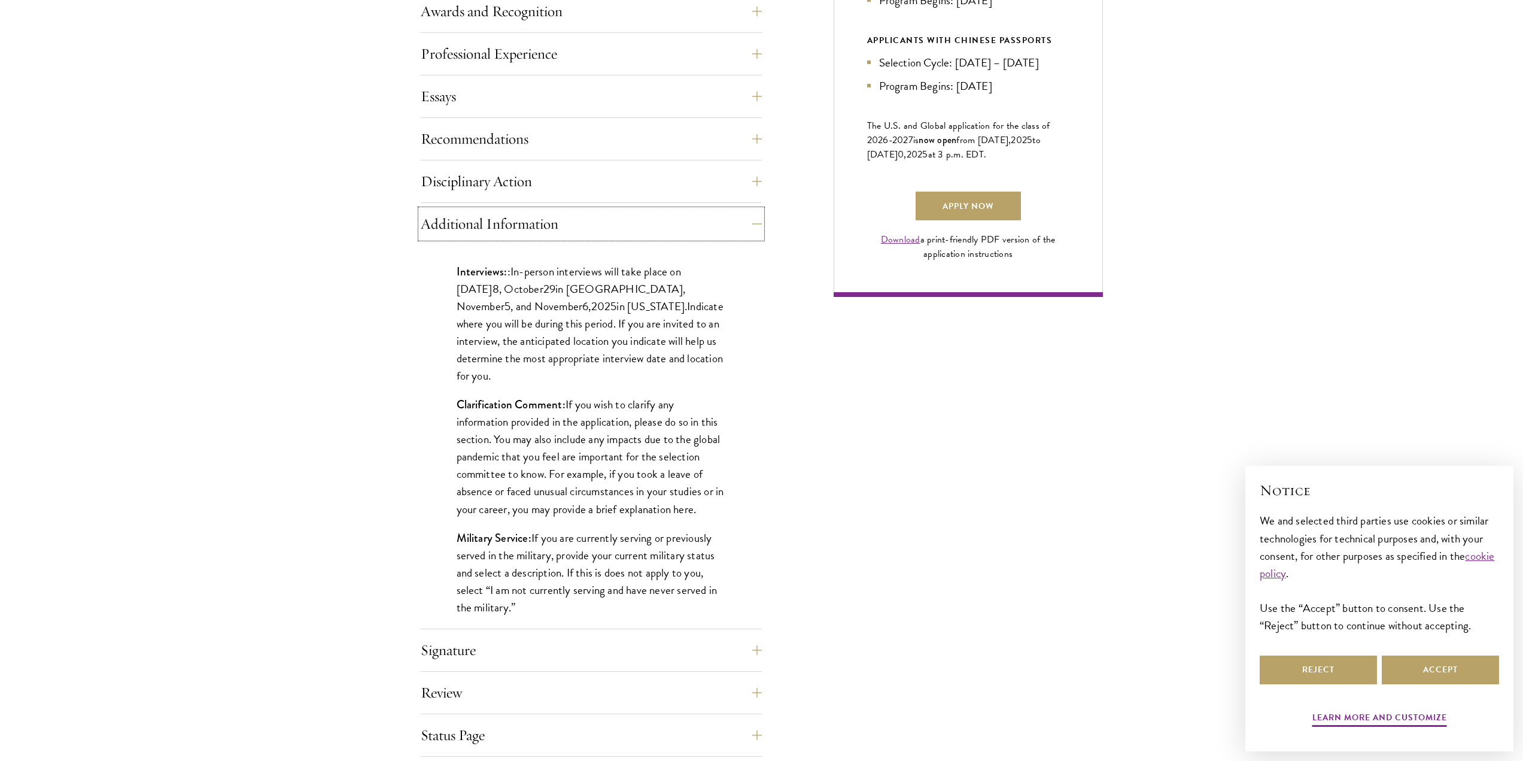
scroll to position [898, 0]
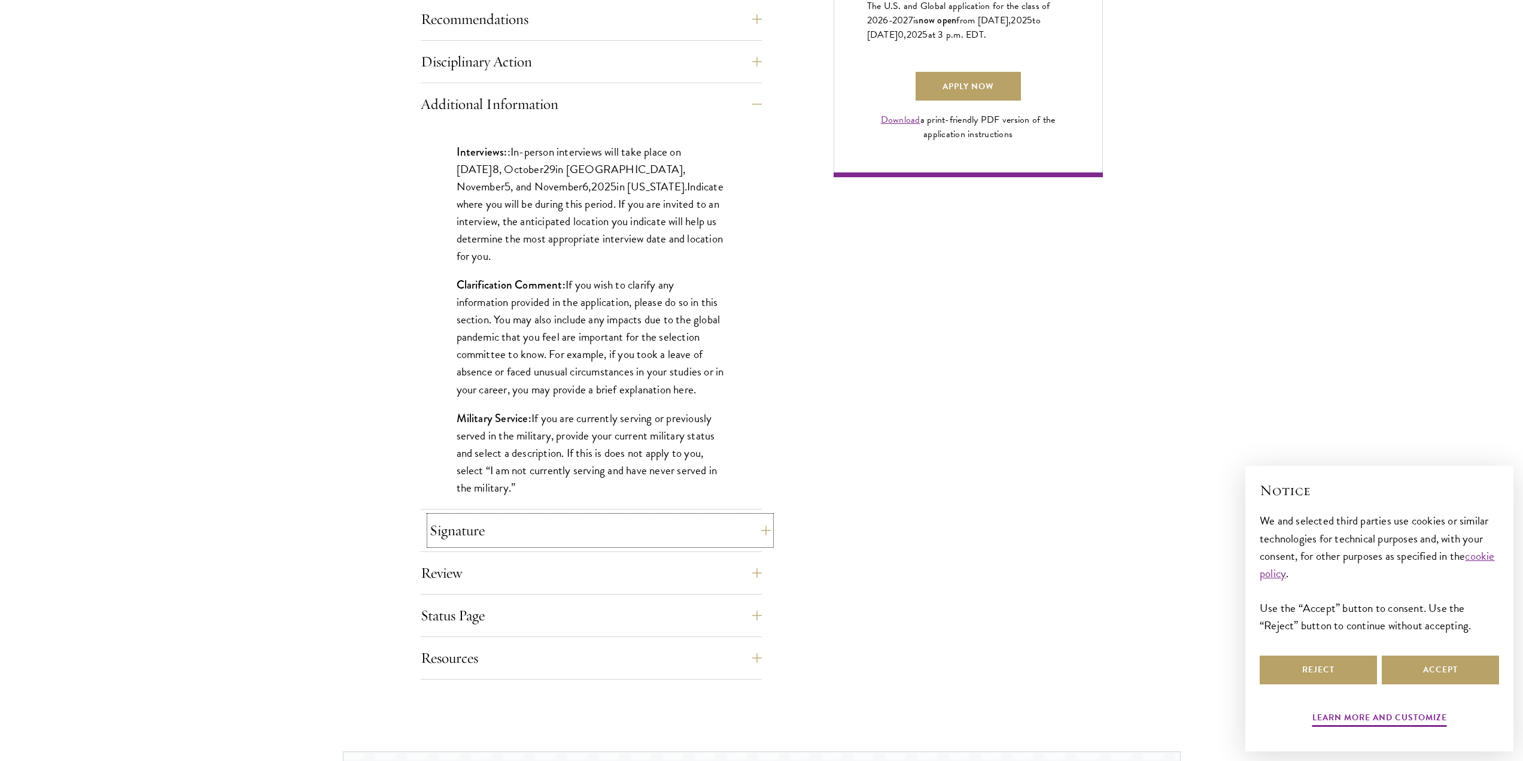
click at [479, 527] on button "Signature" at bounding box center [600, 530] width 341 height 29
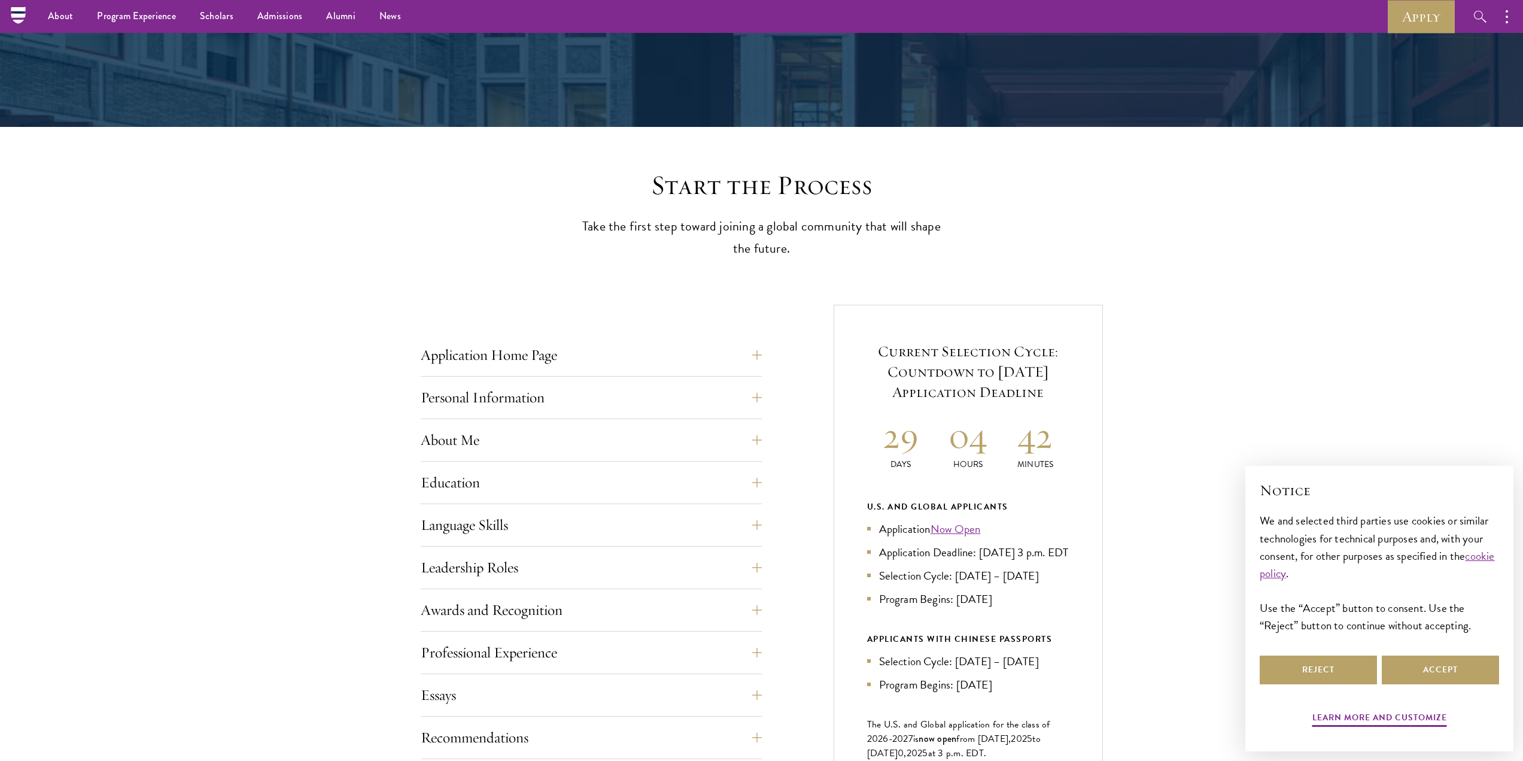
scroll to position [0, 0]
